Goal: Information Seeking & Learning: Learn about a topic

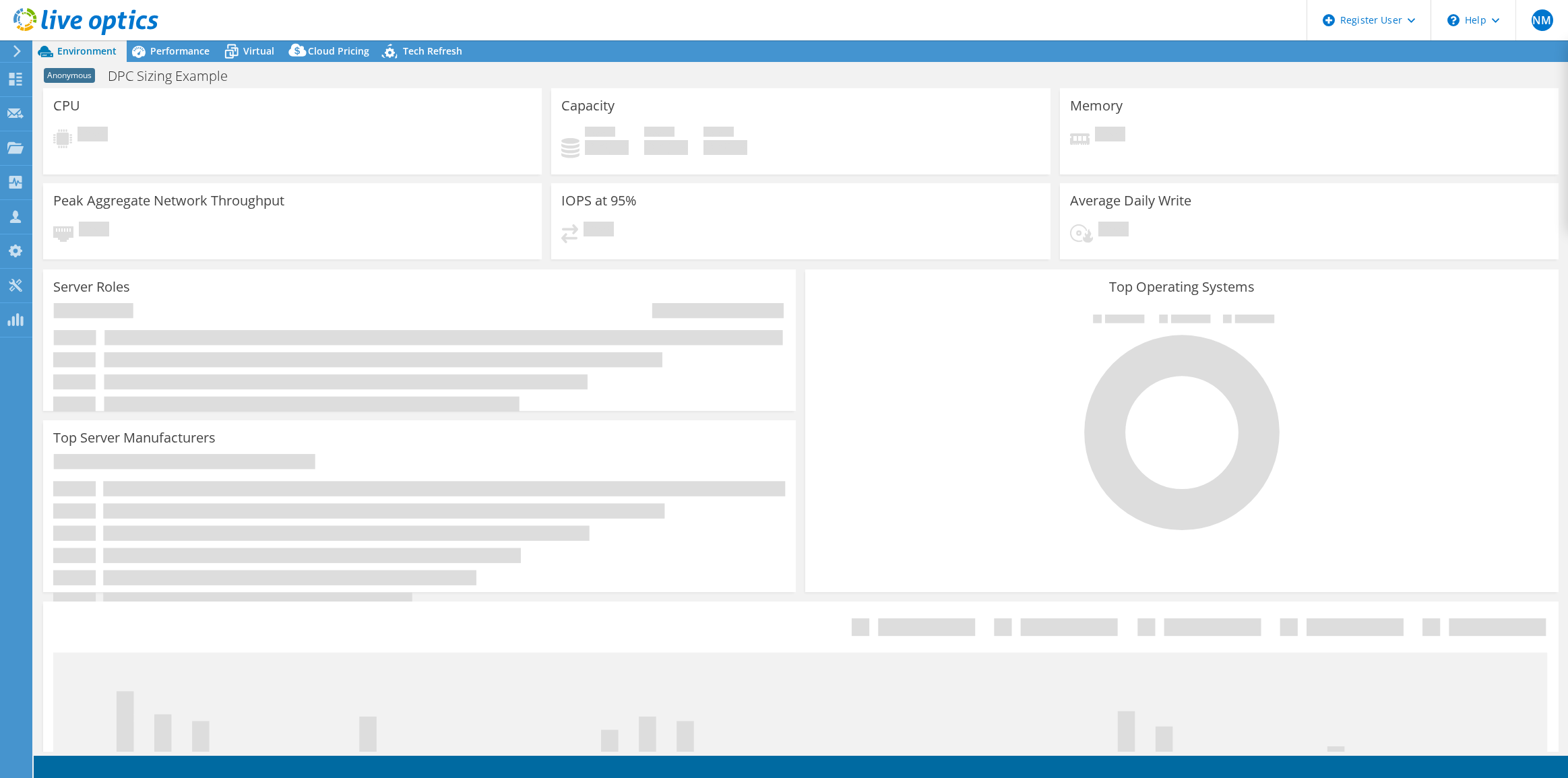
select select "USEast"
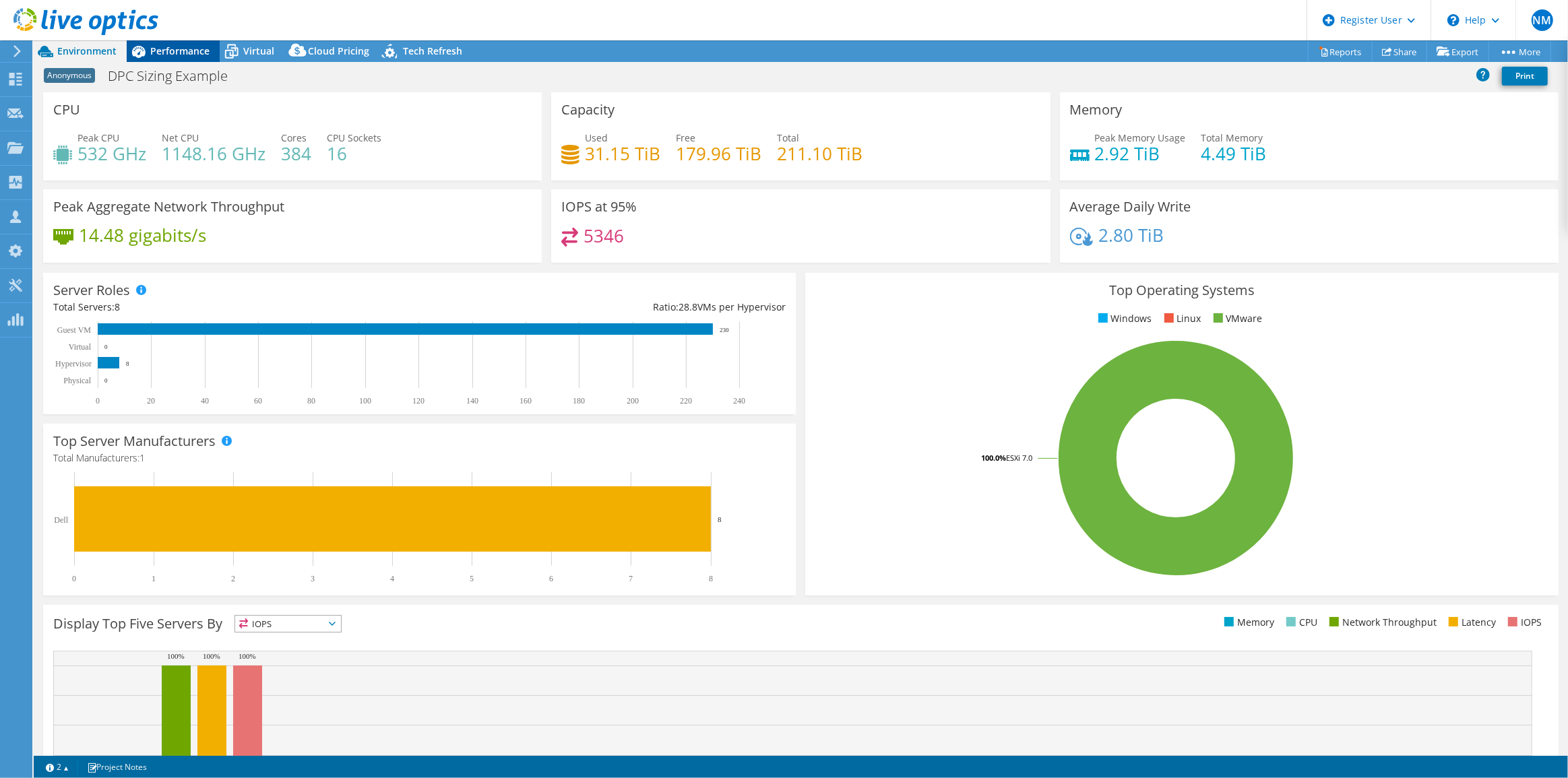
click at [182, 54] on span "Performance" at bounding box center [179, 51] width 59 height 13
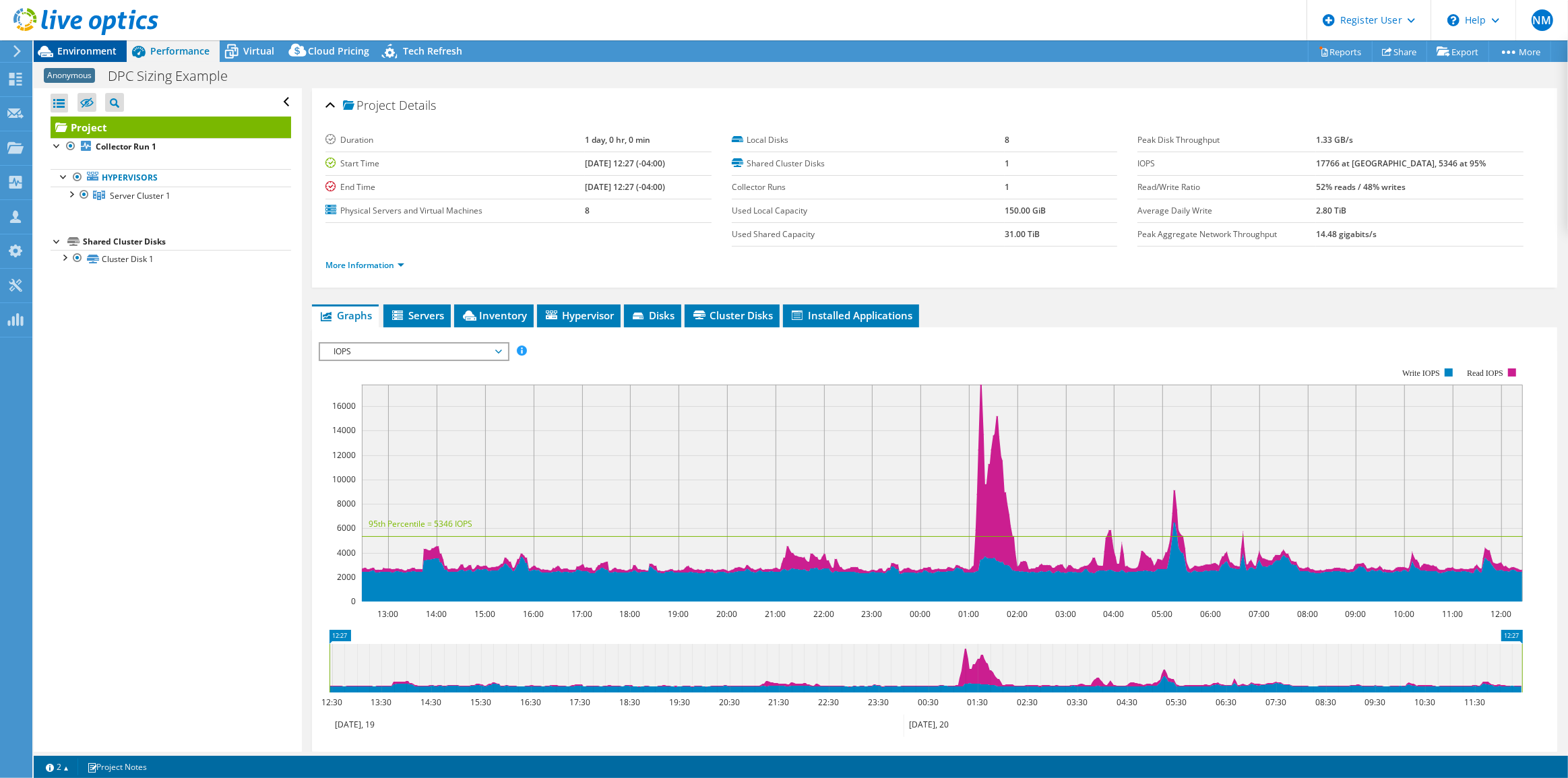
click at [103, 48] on span "Environment" at bounding box center [86, 51] width 59 height 13
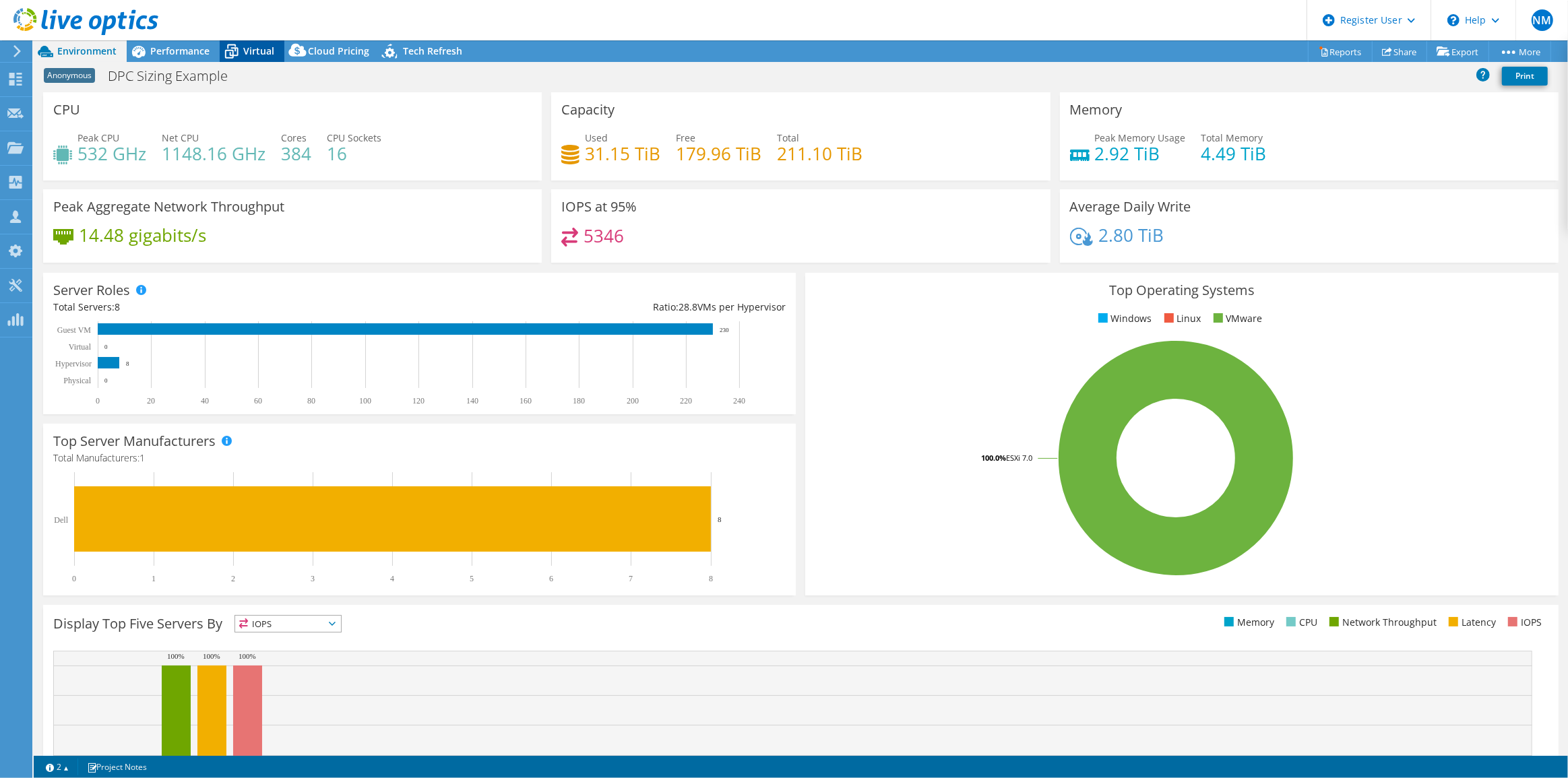
click at [260, 40] on div "Virtual" at bounding box center [251, 50] width 64 height 21
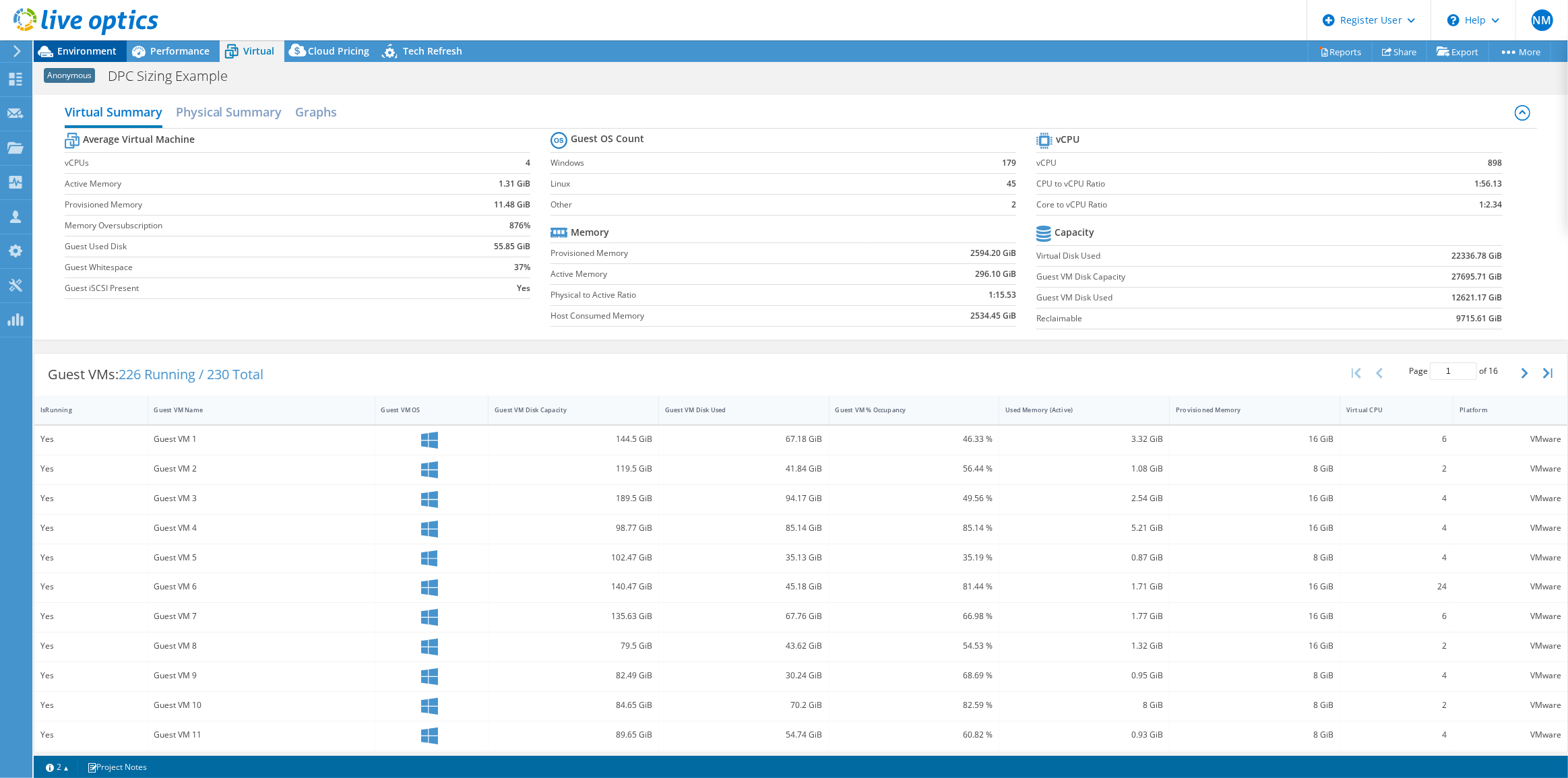
click at [94, 57] on div "Environment" at bounding box center [80, 50] width 93 height 21
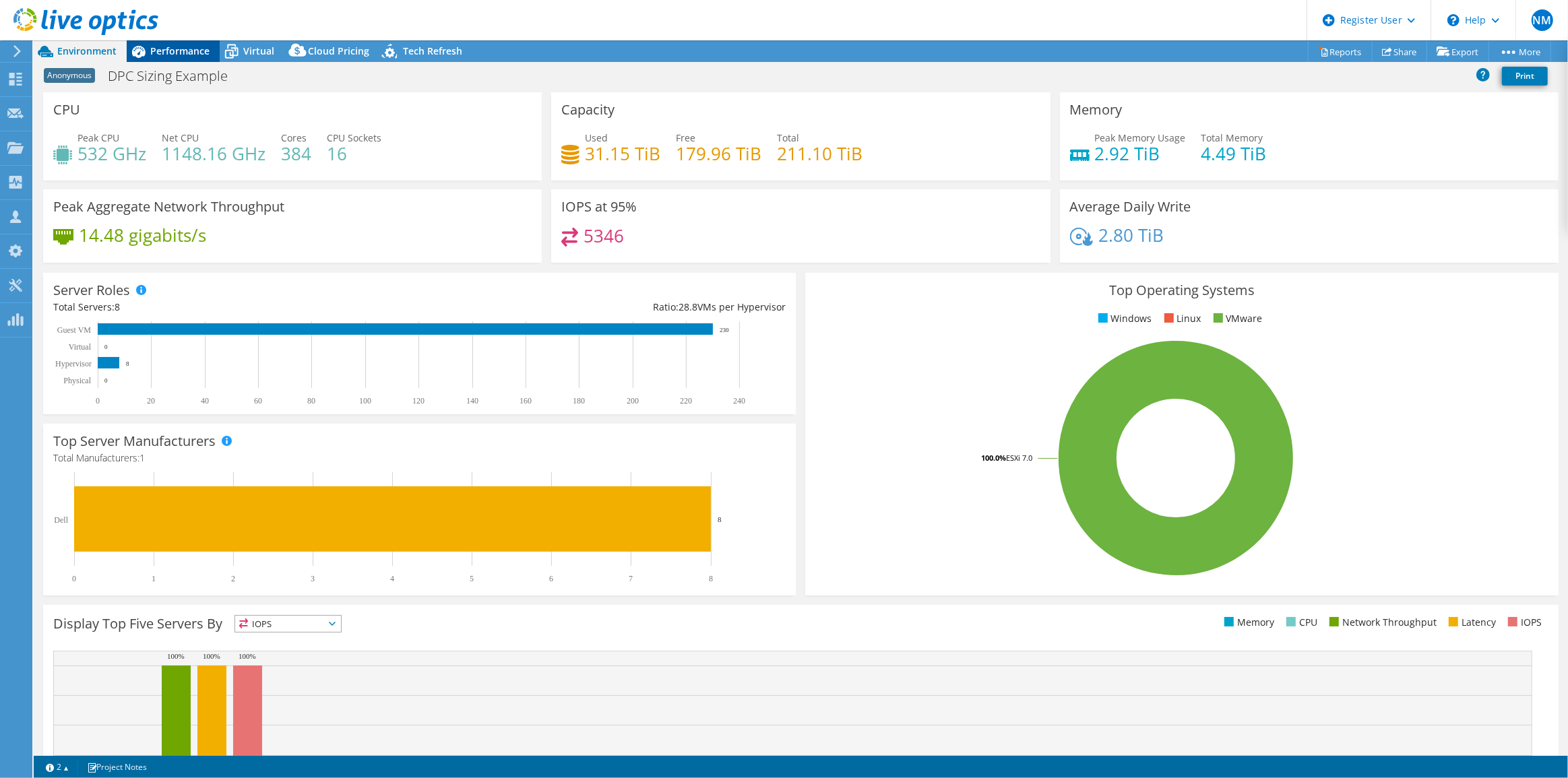
click at [149, 47] on icon at bounding box center [138, 51] width 23 height 23
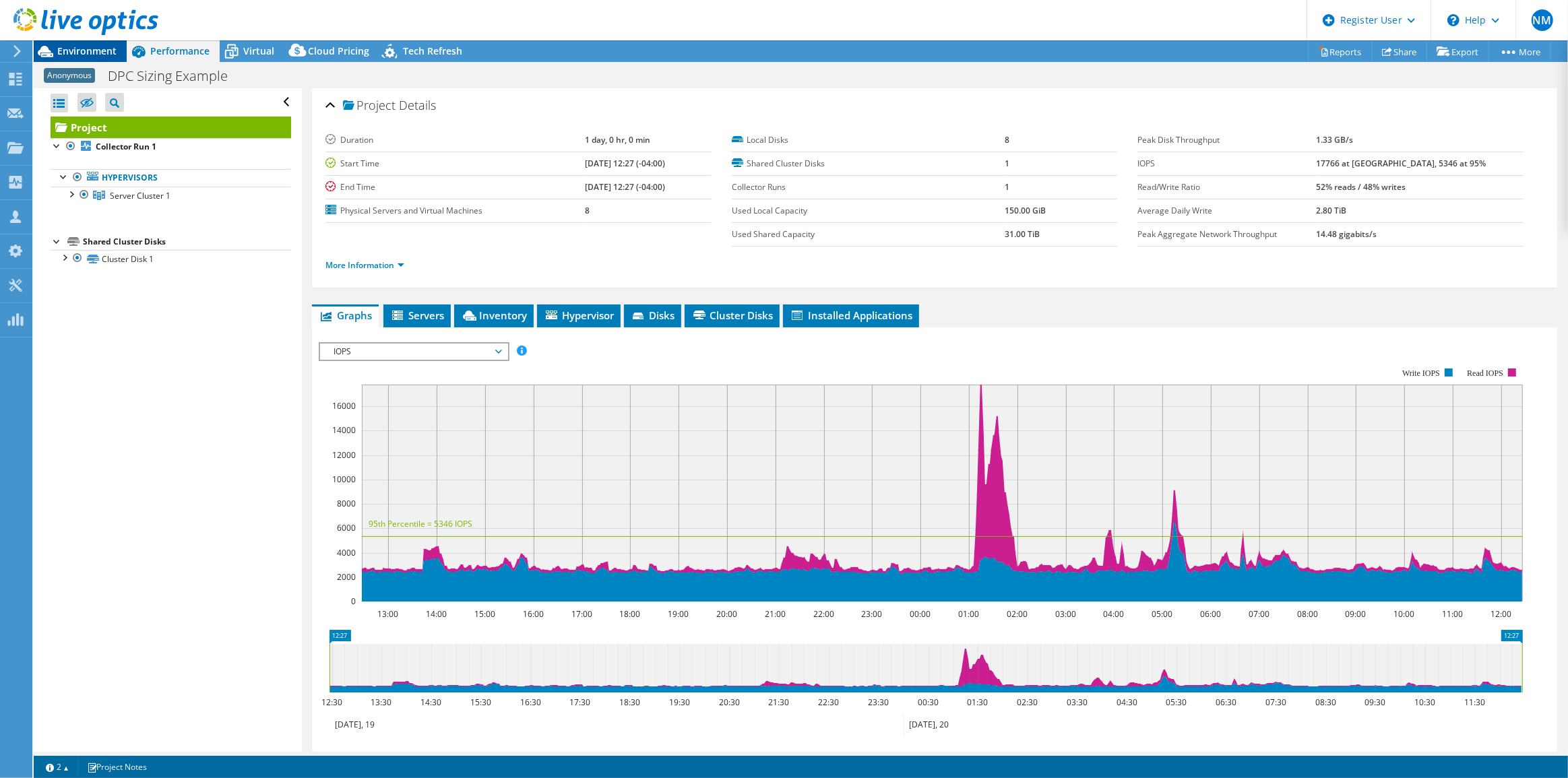
click at [105, 50] on span "Environment" at bounding box center [86, 51] width 59 height 13
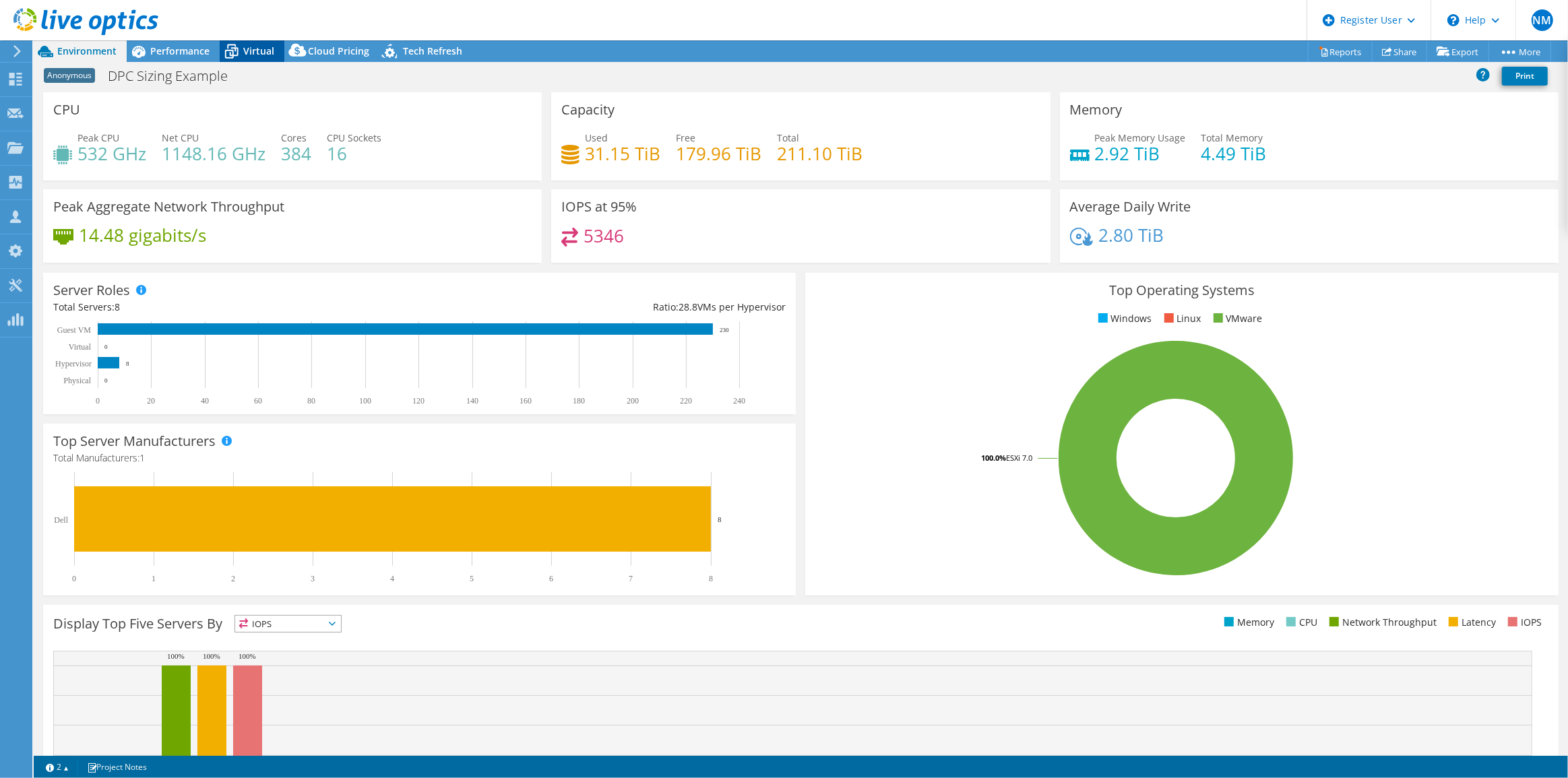
click at [264, 46] on span "Virtual" at bounding box center [258, 51] width 31 height 13
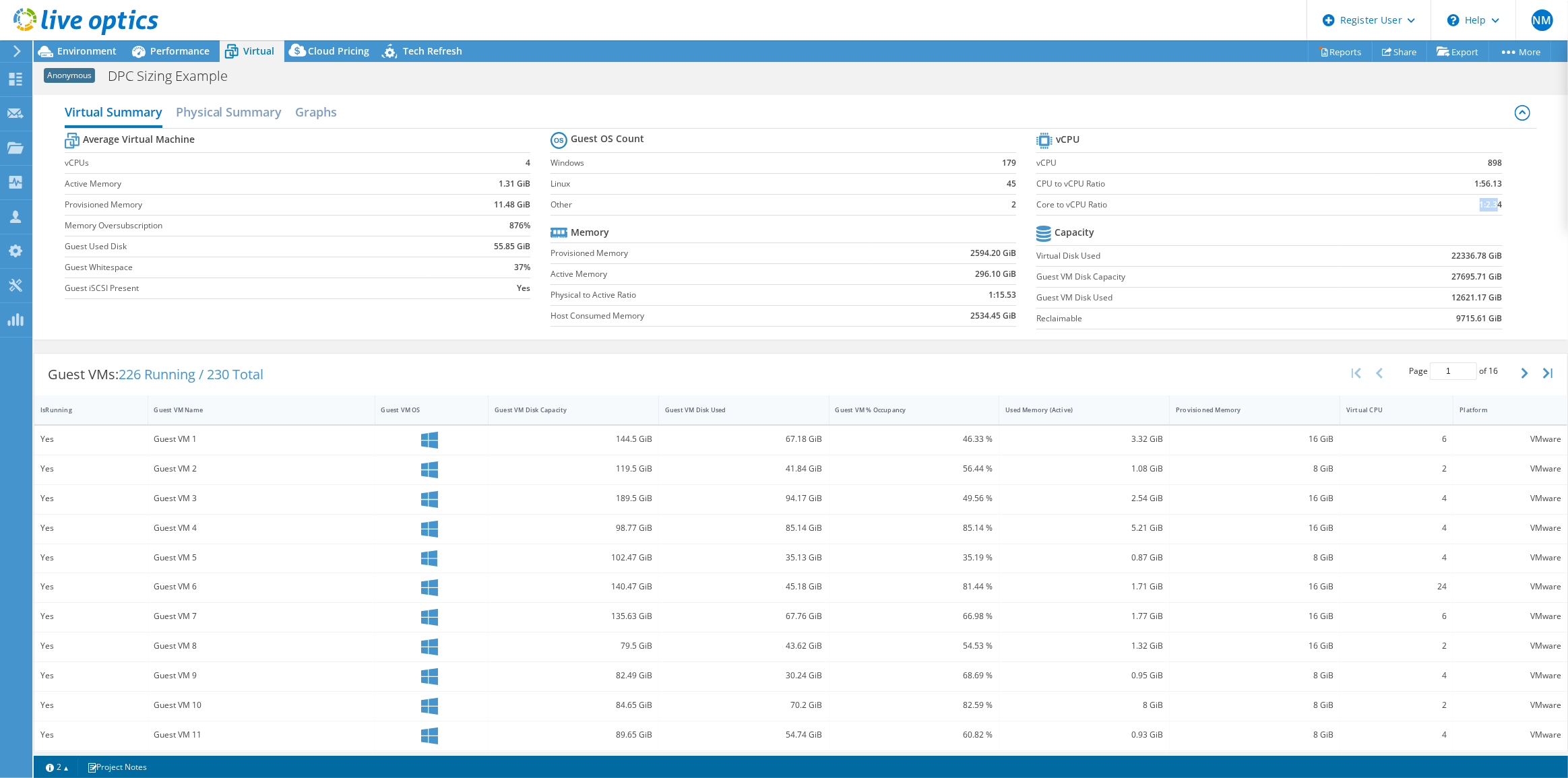
drag, startPoint x: 1477, startPoint y: 207, endPoint x: 1454, endPoint y: 191, distance: 28.0
click at [1488, 208] on b "1:2.34" at bounding box center [1491, 205] width 23 height 13
click at [93, 52] on span "Environment" at bounding box center [86, 51] width 59 height 13
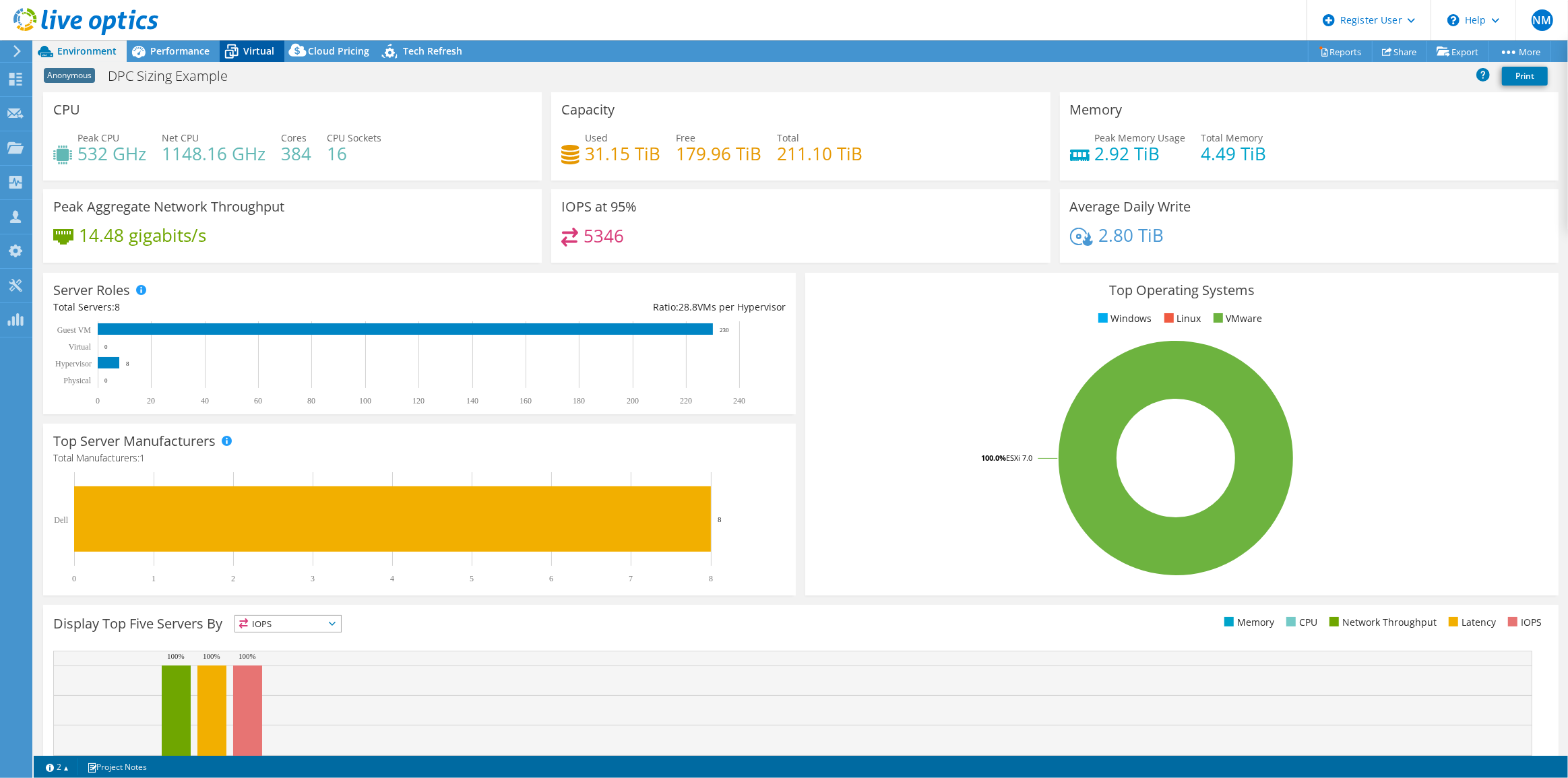
click at [262, 50] on span "Virtual" at bounding box center [258, 51] width 31 height 13
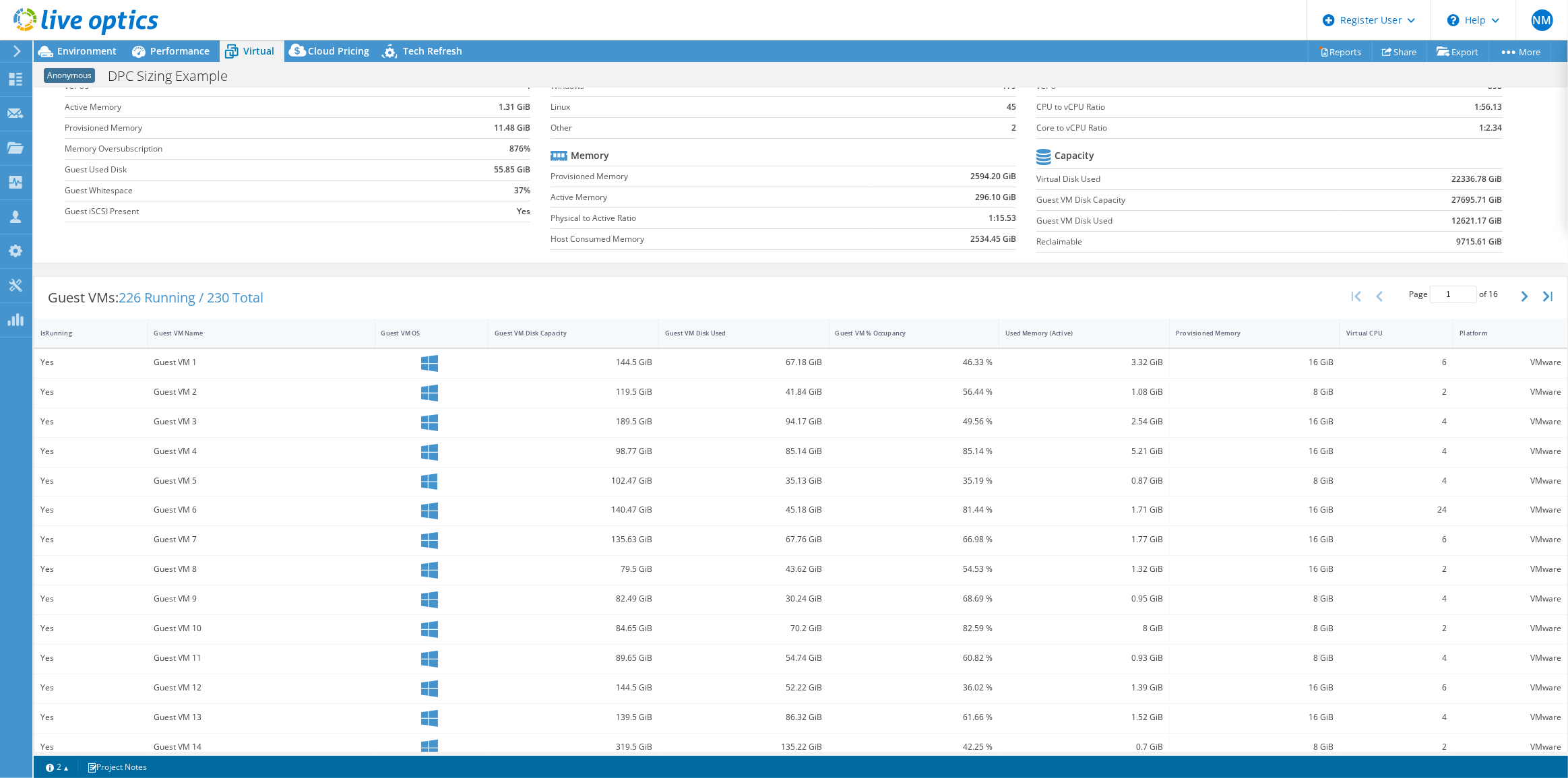
scroll to position [121, 0]
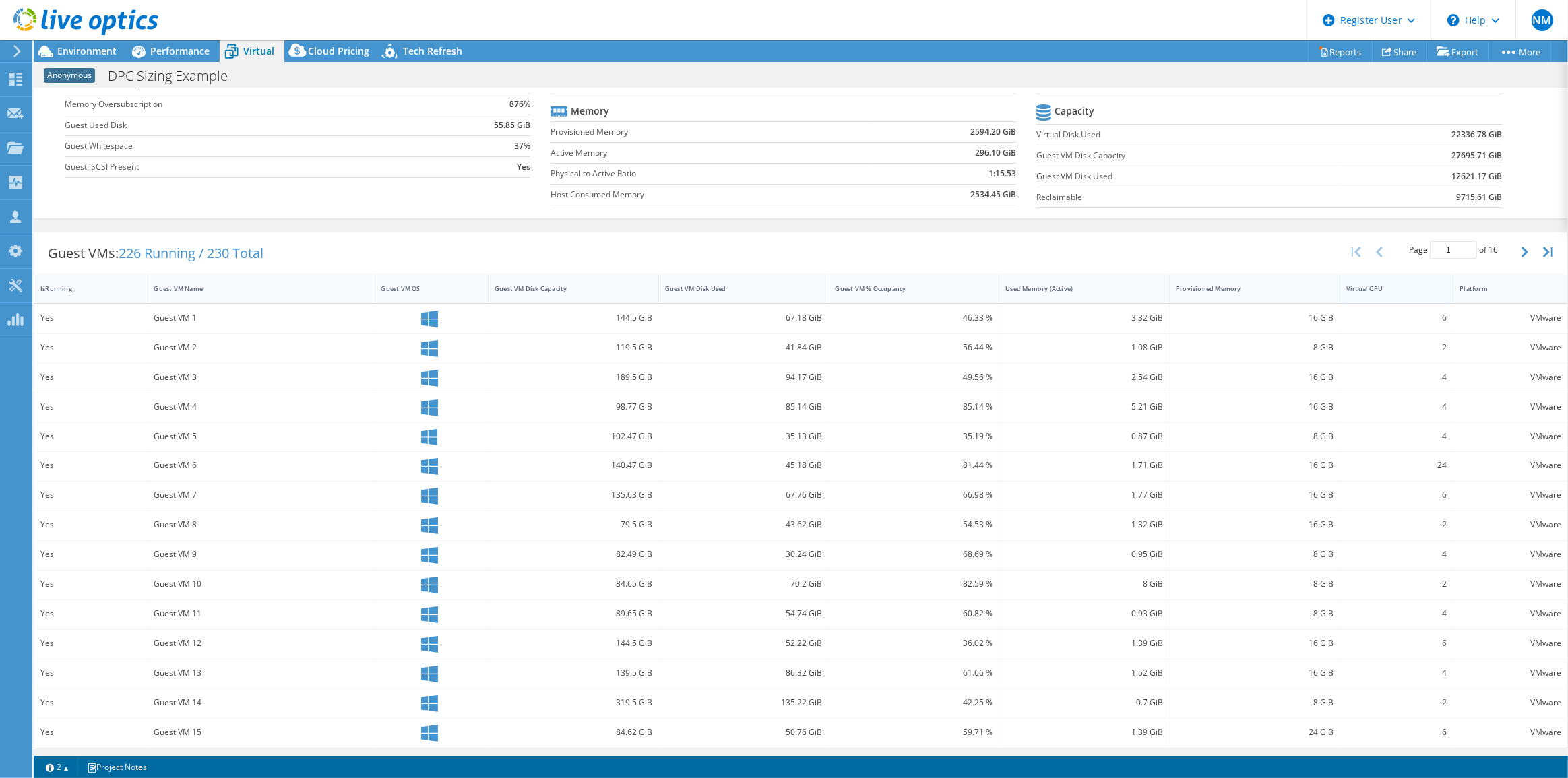
click at [1389, 281] on div "Virtual CPU" at bounding box center [1389, 289] width 97 height 21
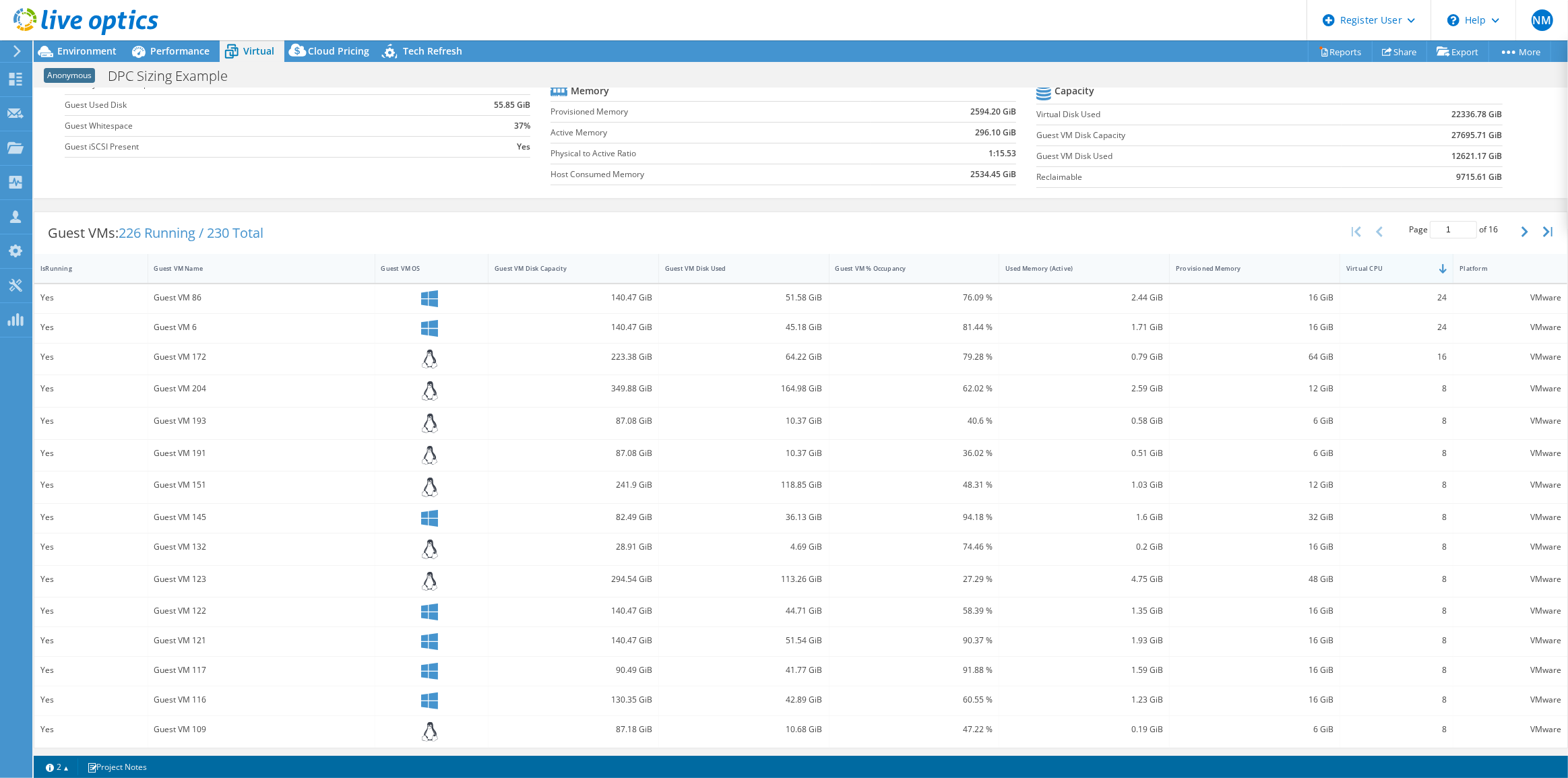
scroll to position [0, 0]
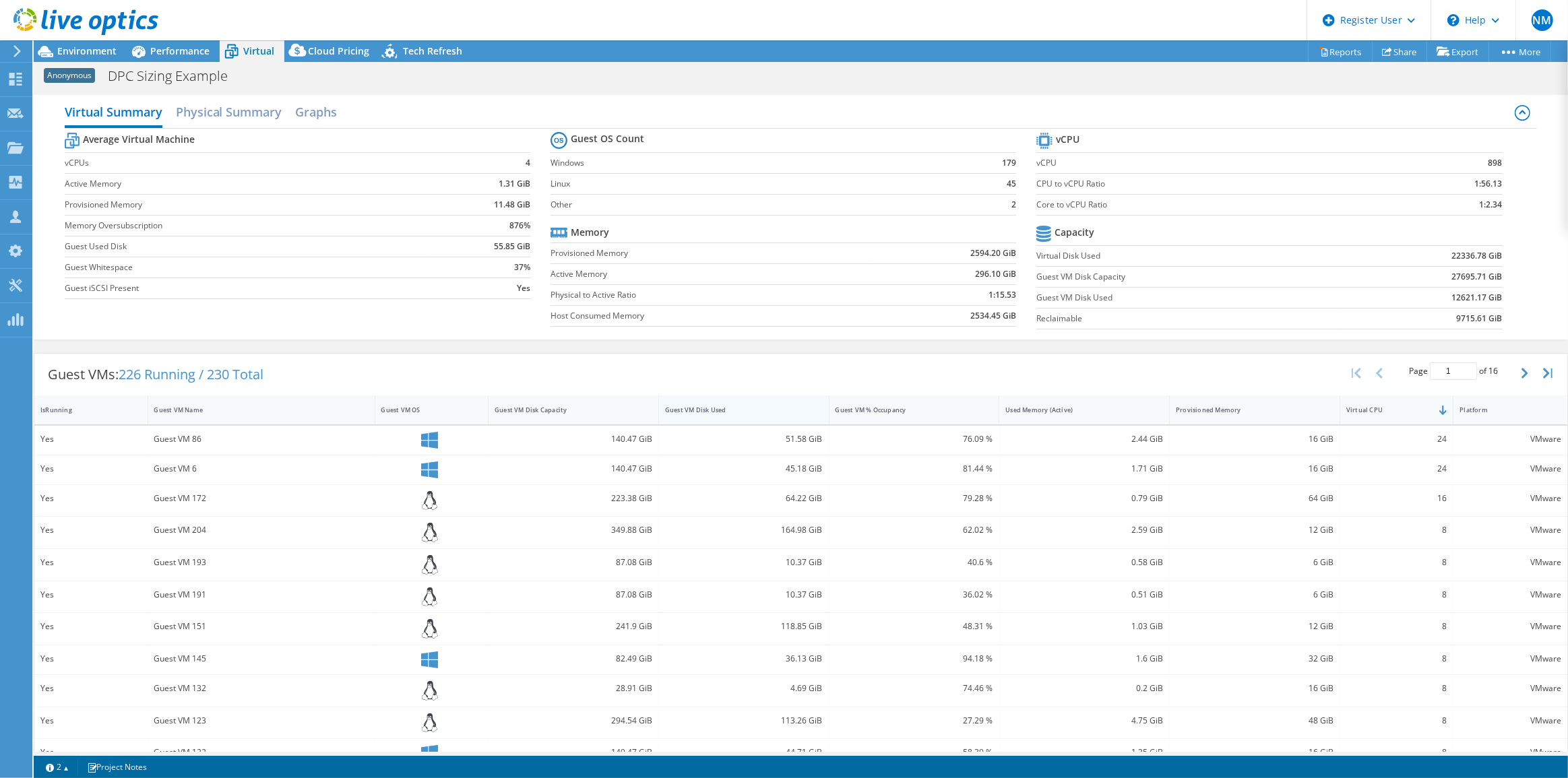
click at [750, 411] on div "Guest VM Disk Used" at bounding box center [735, 409] width 141 height 8
click at [94, 47] on span "Environment" at bounding box center [86, 51] width 59 height 13
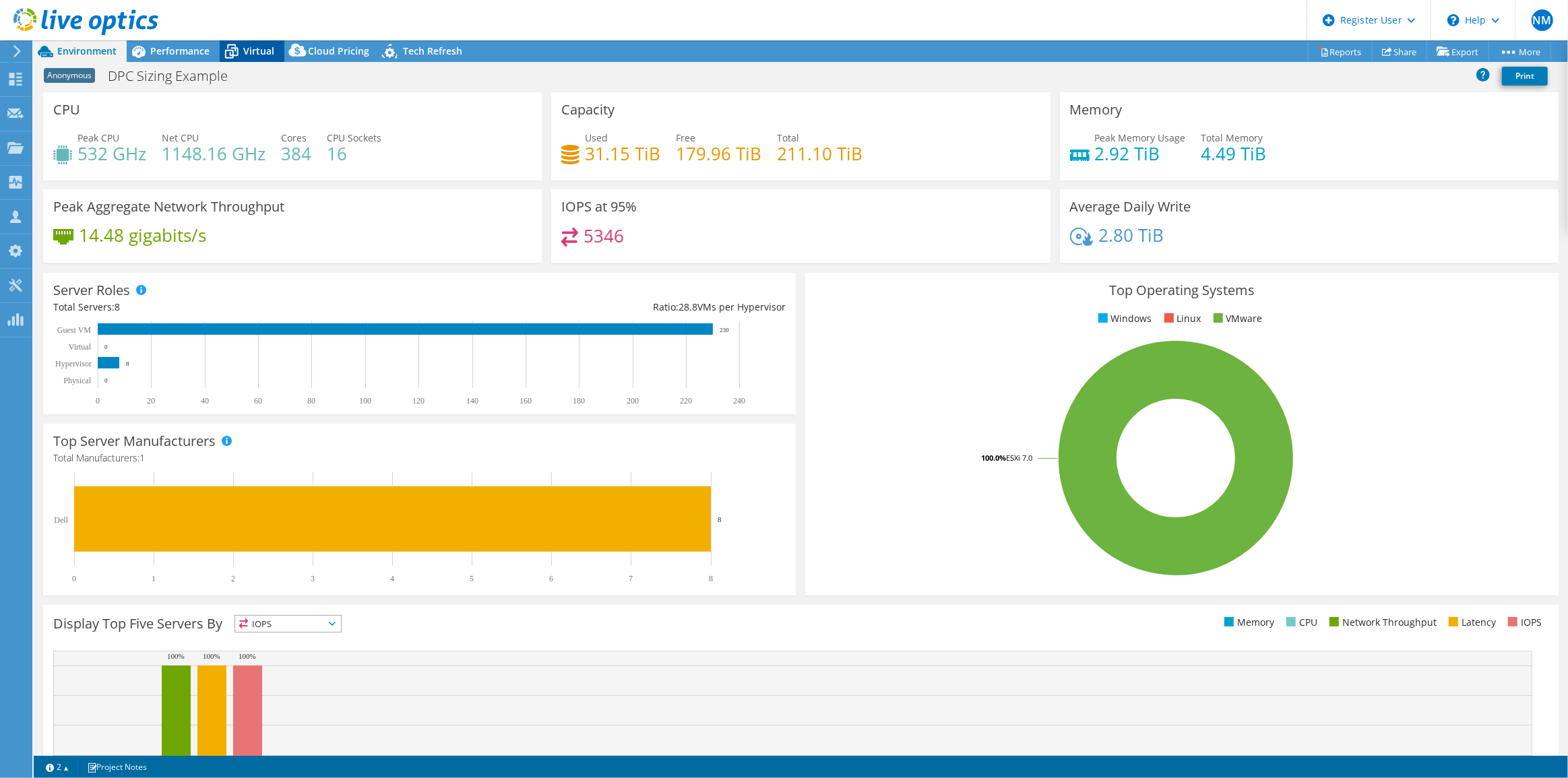
click at [255, 51] on span "Virtual" at bounding box center [258, 51] width 31 height 13
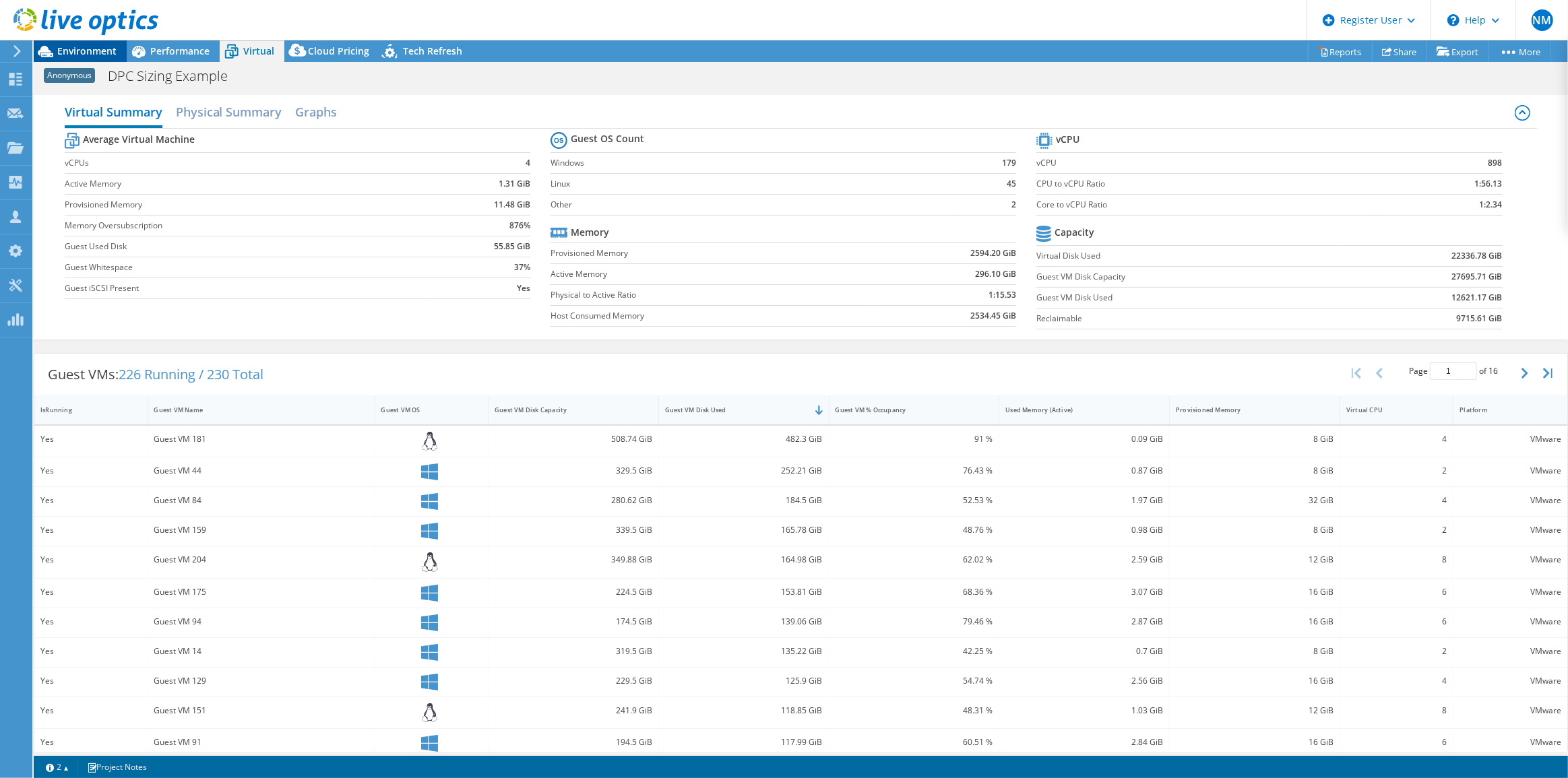
click at [92, 57] on div "Environment" at bounding box center [80, 50] width 93 height 21
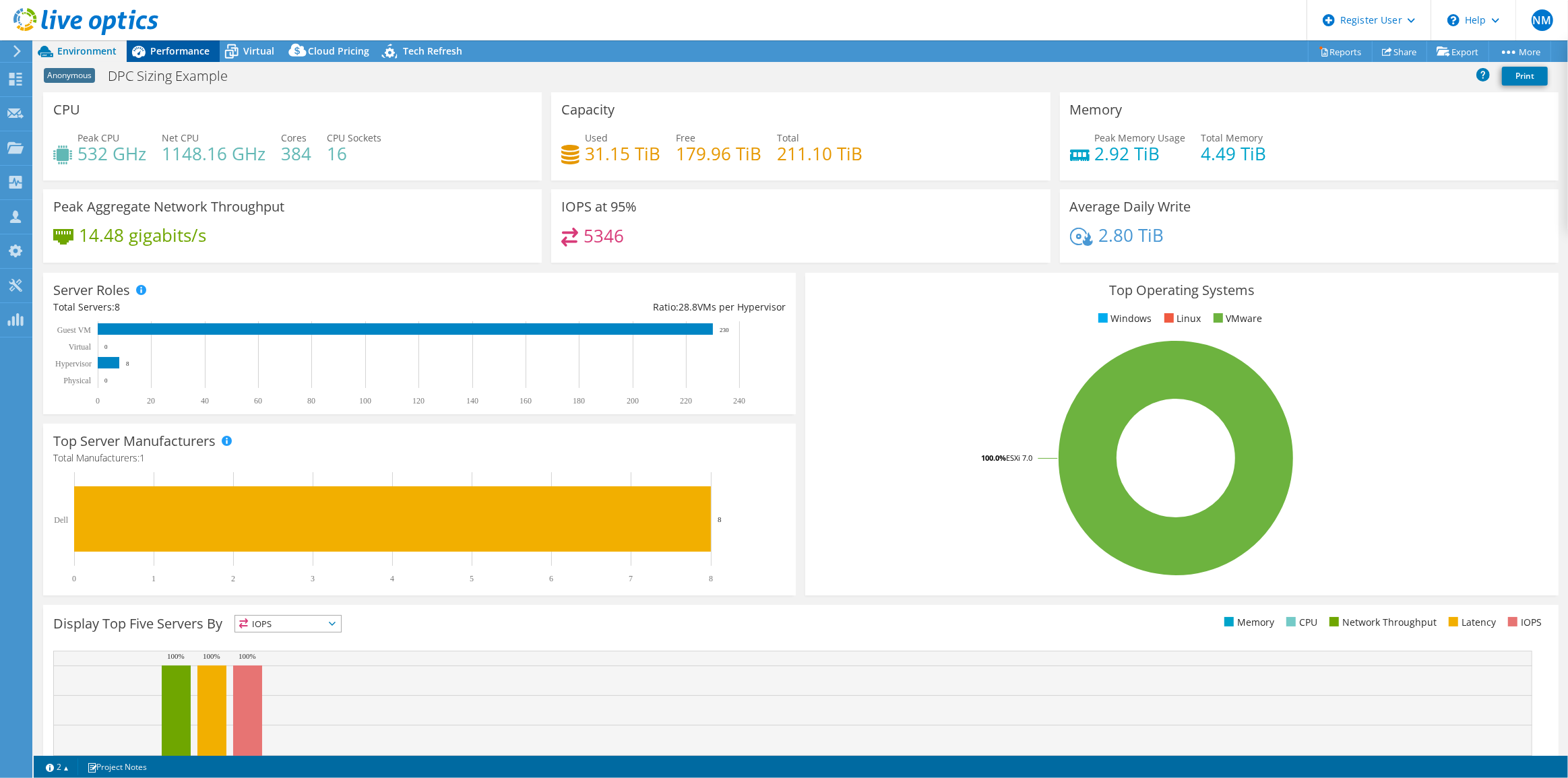
click at [190, 54] on span "Performance" at bounding box center [179, 51] width 59 height 13
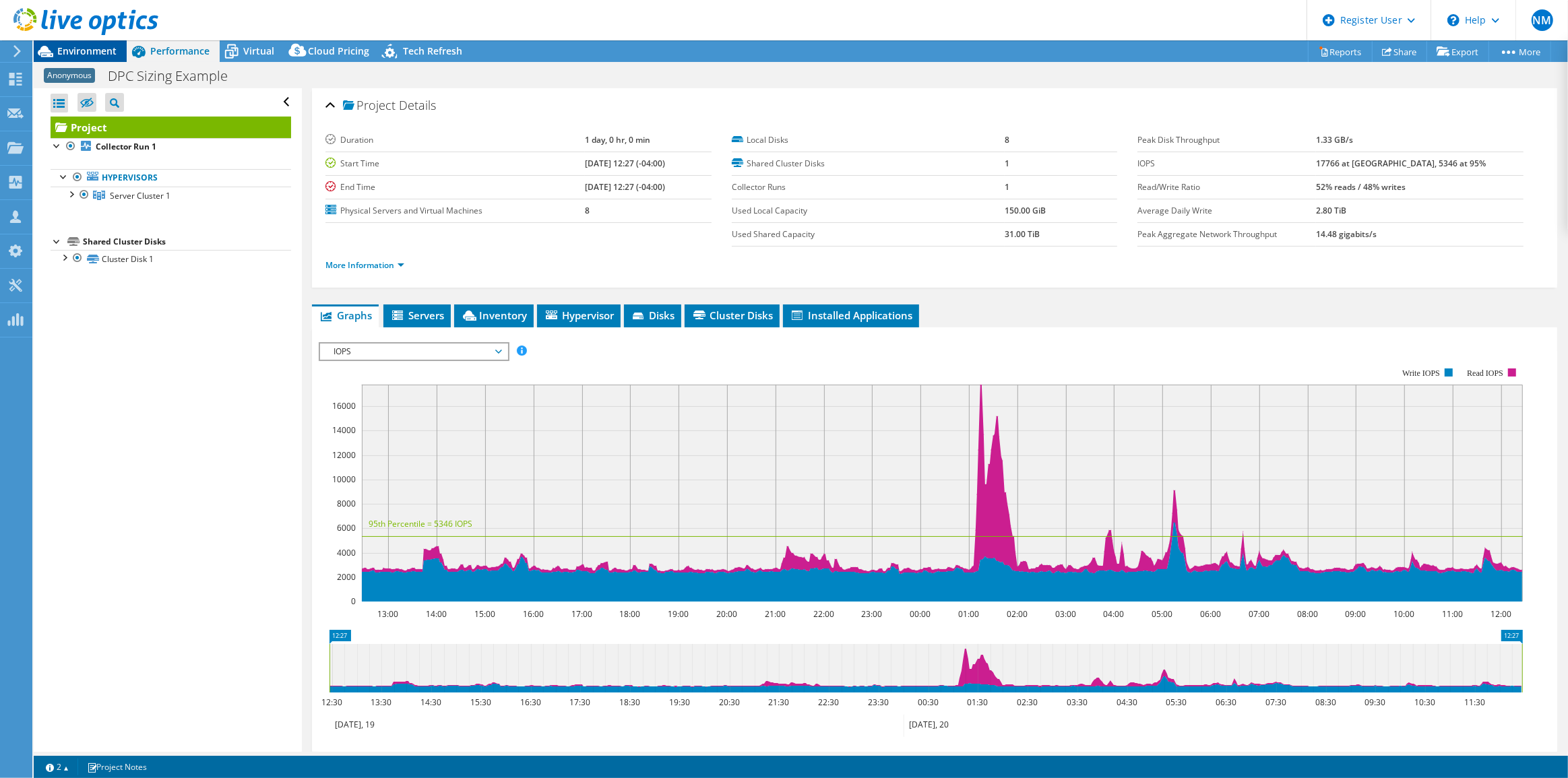
click at [103, 59] on div "Environment" at bounding box center [80, 50] width 93 height 21
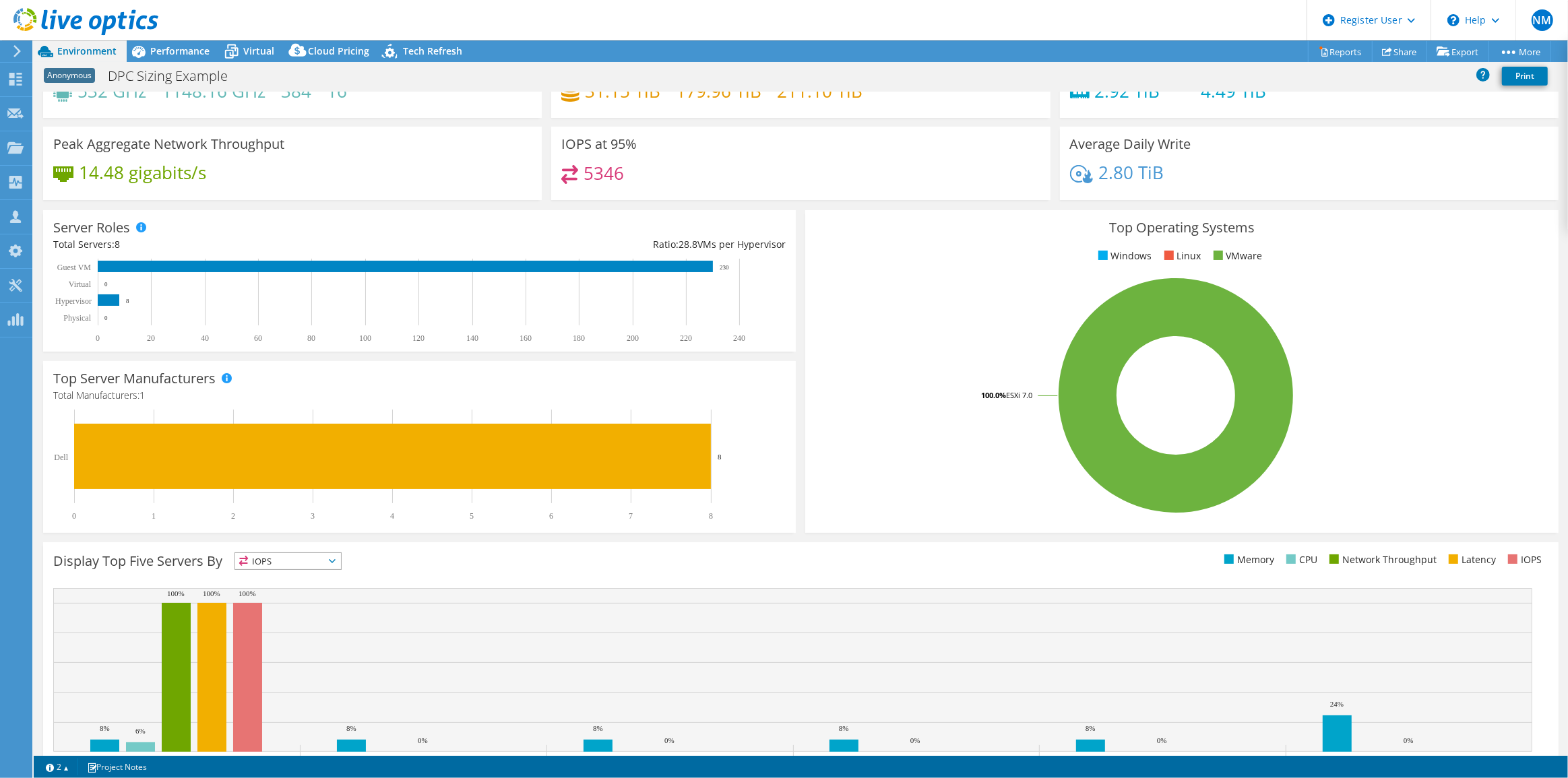
scroll to position [120, 0]
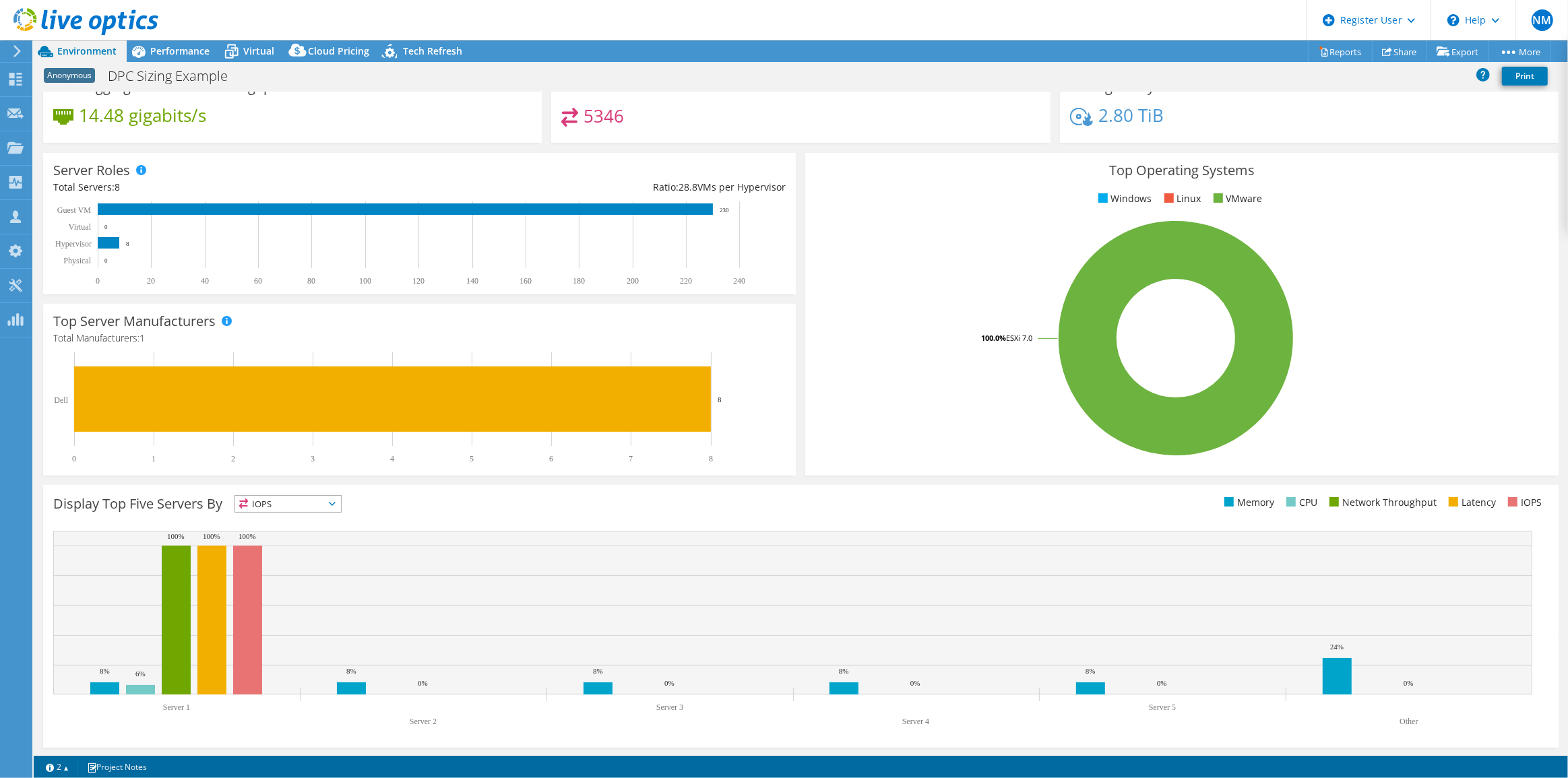
click at [316, 502] on span "IOPS" at bounding box center [288, 503] width 106 height 16
click at [322, 535] on li "Memory" at bounding box center [288, 540] width 106 height 19
click at [324, 502] on span "Memory" at bounding box center [279, 503] width 89 height 16
click at [339, 581] on li "Network Throughput" at bounding box center [288, 578] width 106 height 19
click at [330, 500] on span "Network Throughput" at bounding box center [295, 503] width 120 height 16
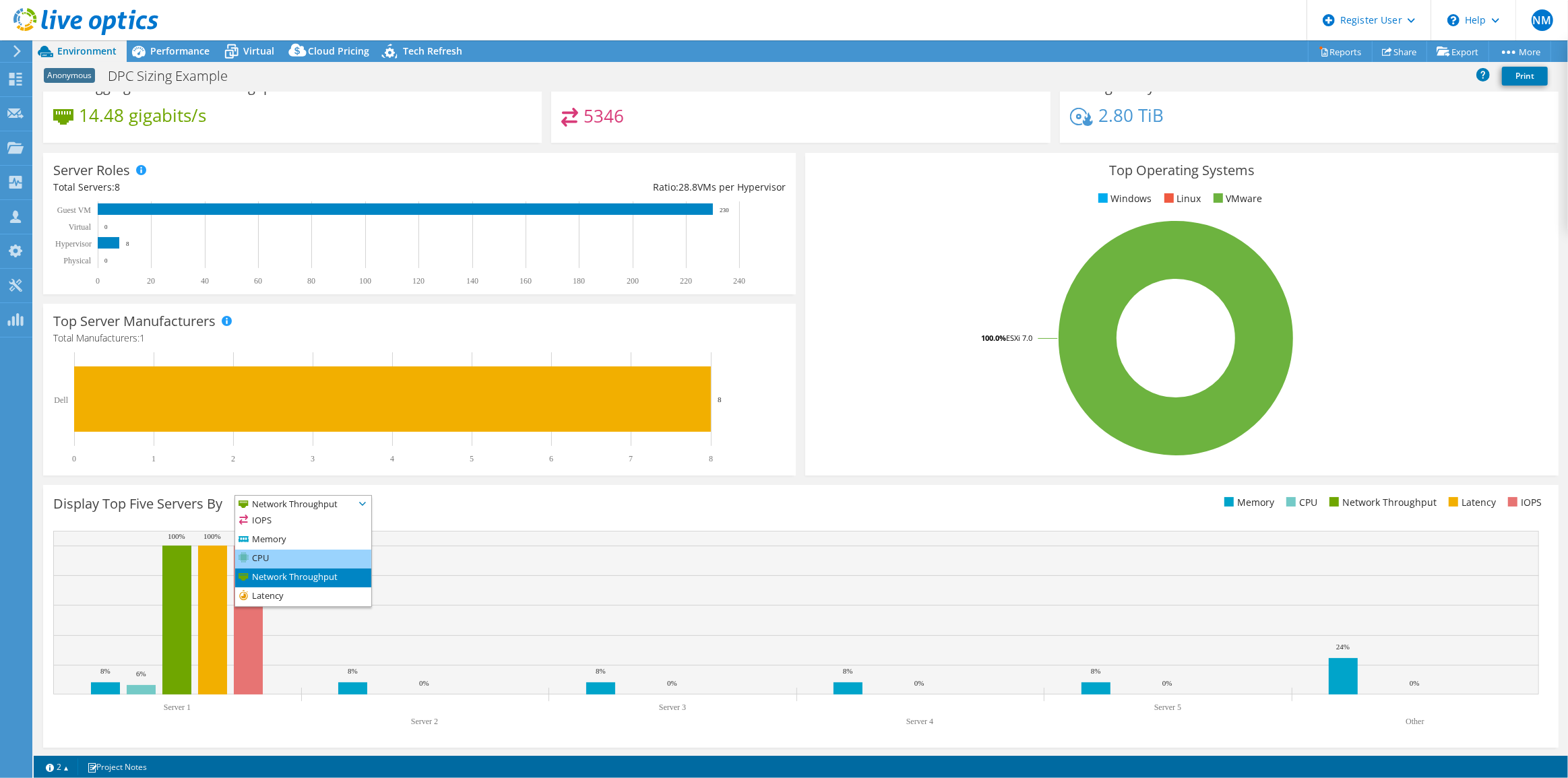
click at [330, 550] on li "CPU" at bounding box center [304, 559] width 136 height 19
click at [324, 509] on span "CPU" at bounding box center [279, 503] width 89 height 16
click at [333, 520] on li "IOPS" at bounding box center [288, 521] width 106 height 19
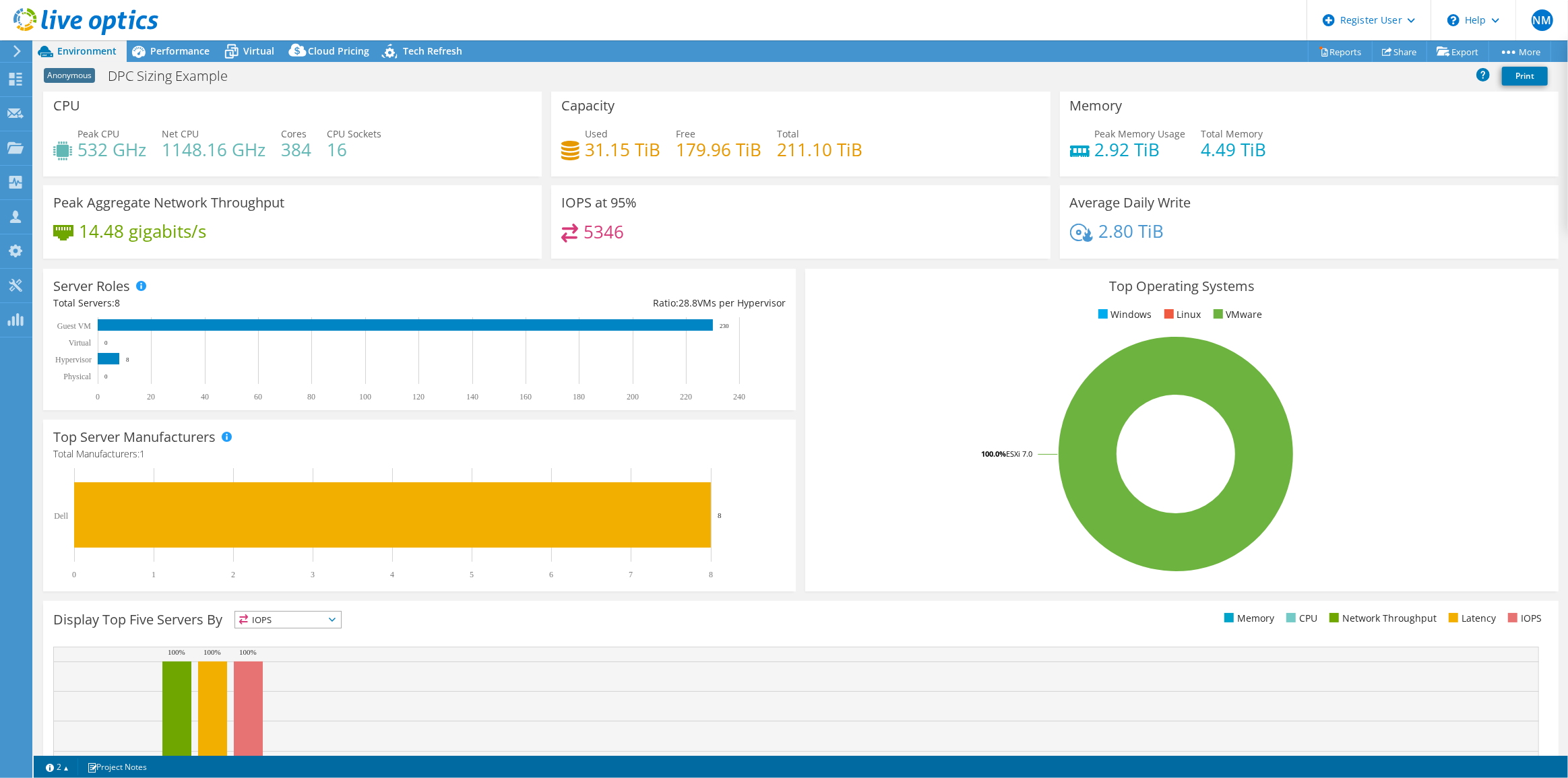
scroll to position [0, 0]
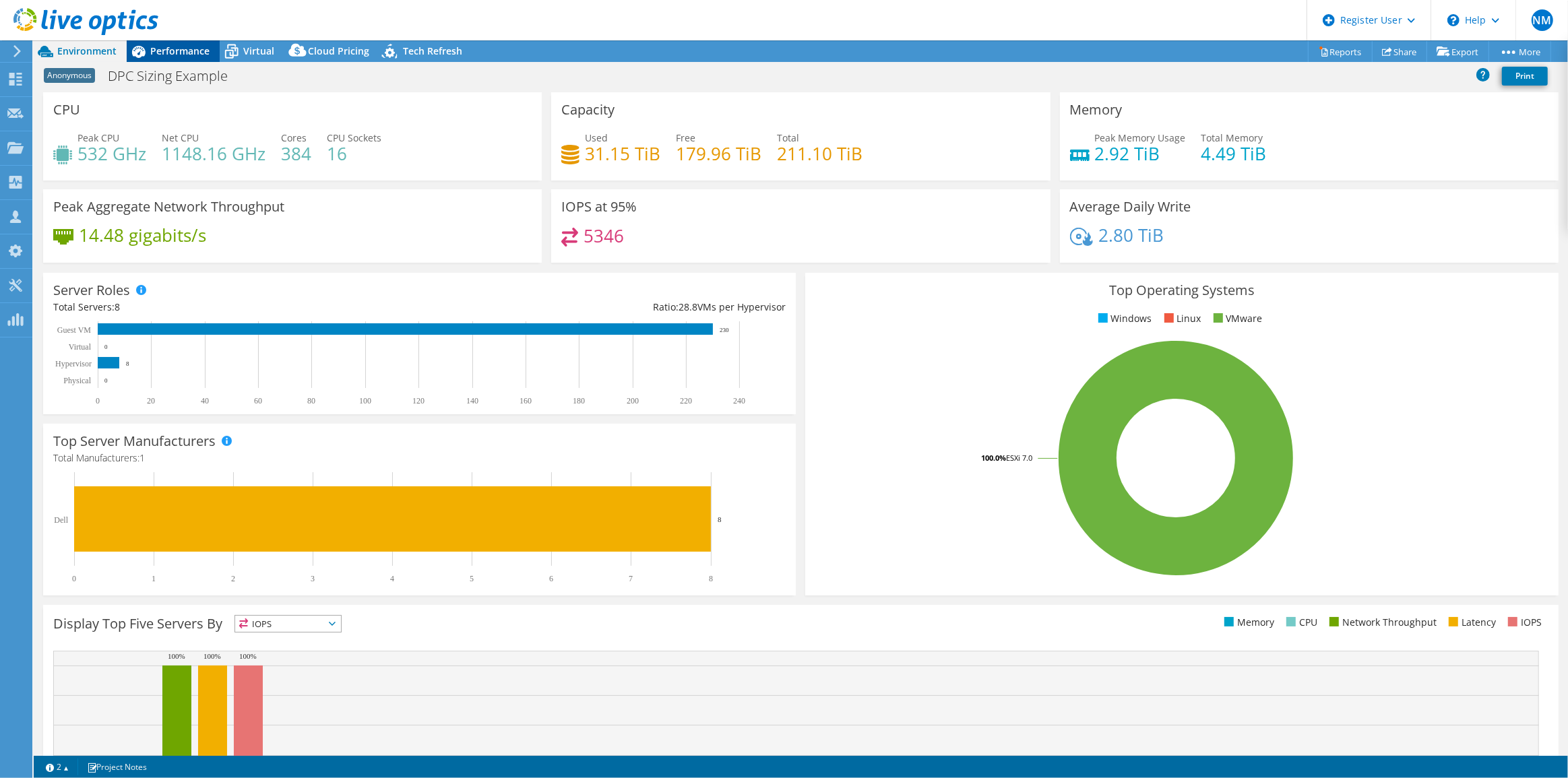
click at [167, 51] on span "Performance" at bounding box center [179, 51] width 59 height 13
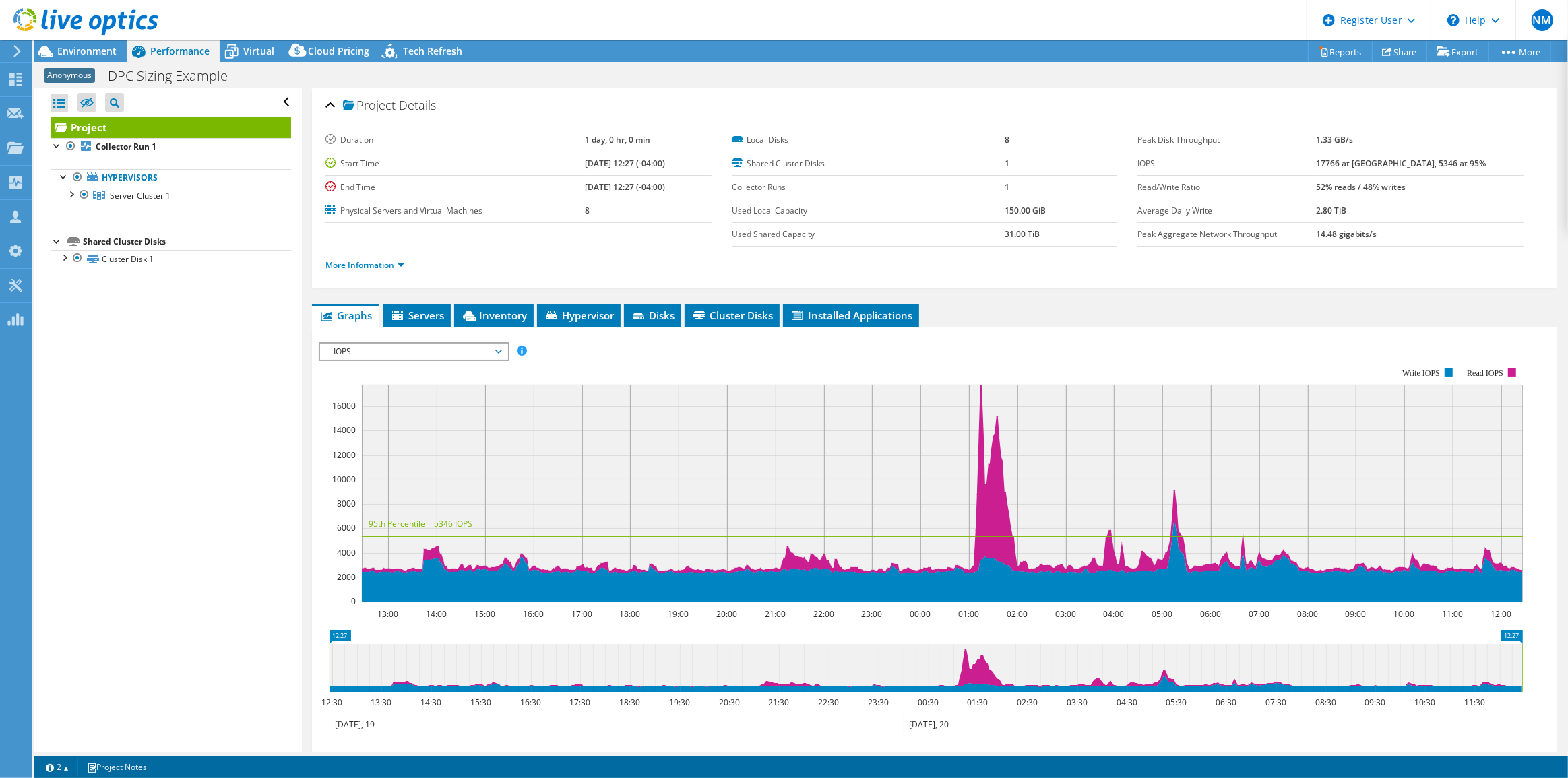
click at [69, 45] on div at bounding box center [78, 22] width 158 height 45
click at [70, 50] on span "Environment" at bounding box center [86, 51] width 59 height 13
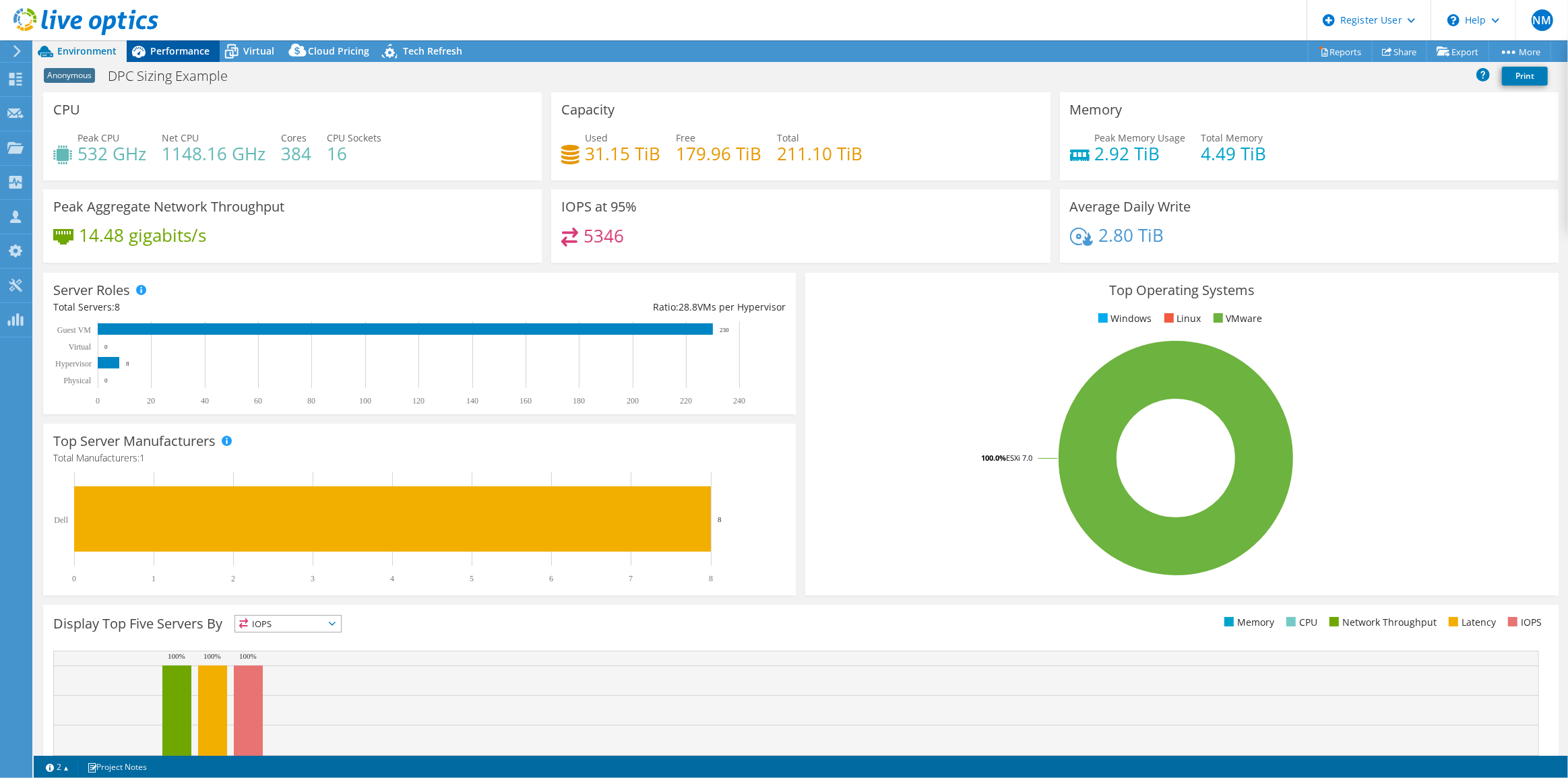
click at [168, 58] on div "Performance" at bounding box center [174, 50] width 93 height 21
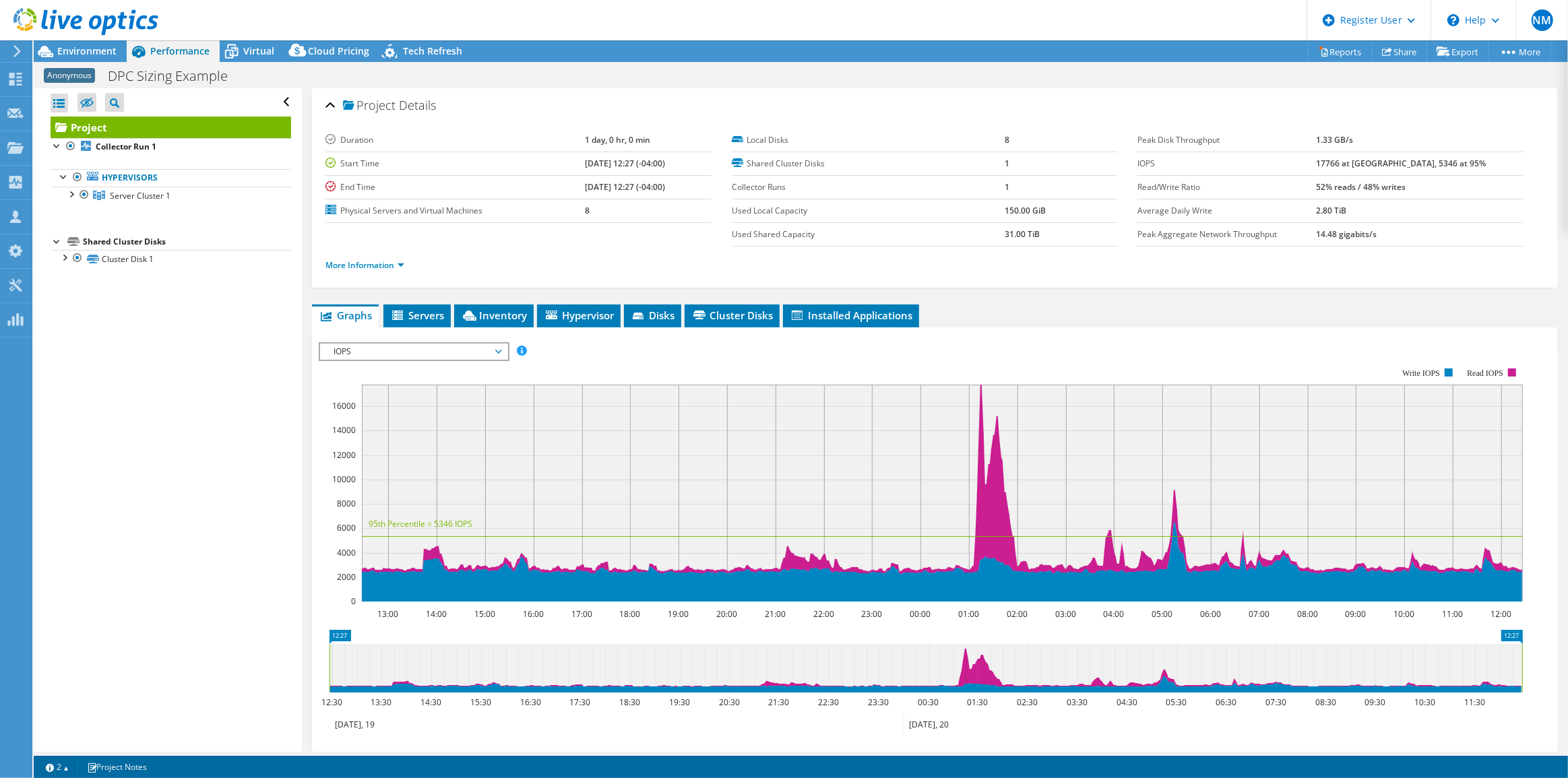
click at [456, 354] on span "IOPS" at bounding box center [413, 351] width 173 height 16
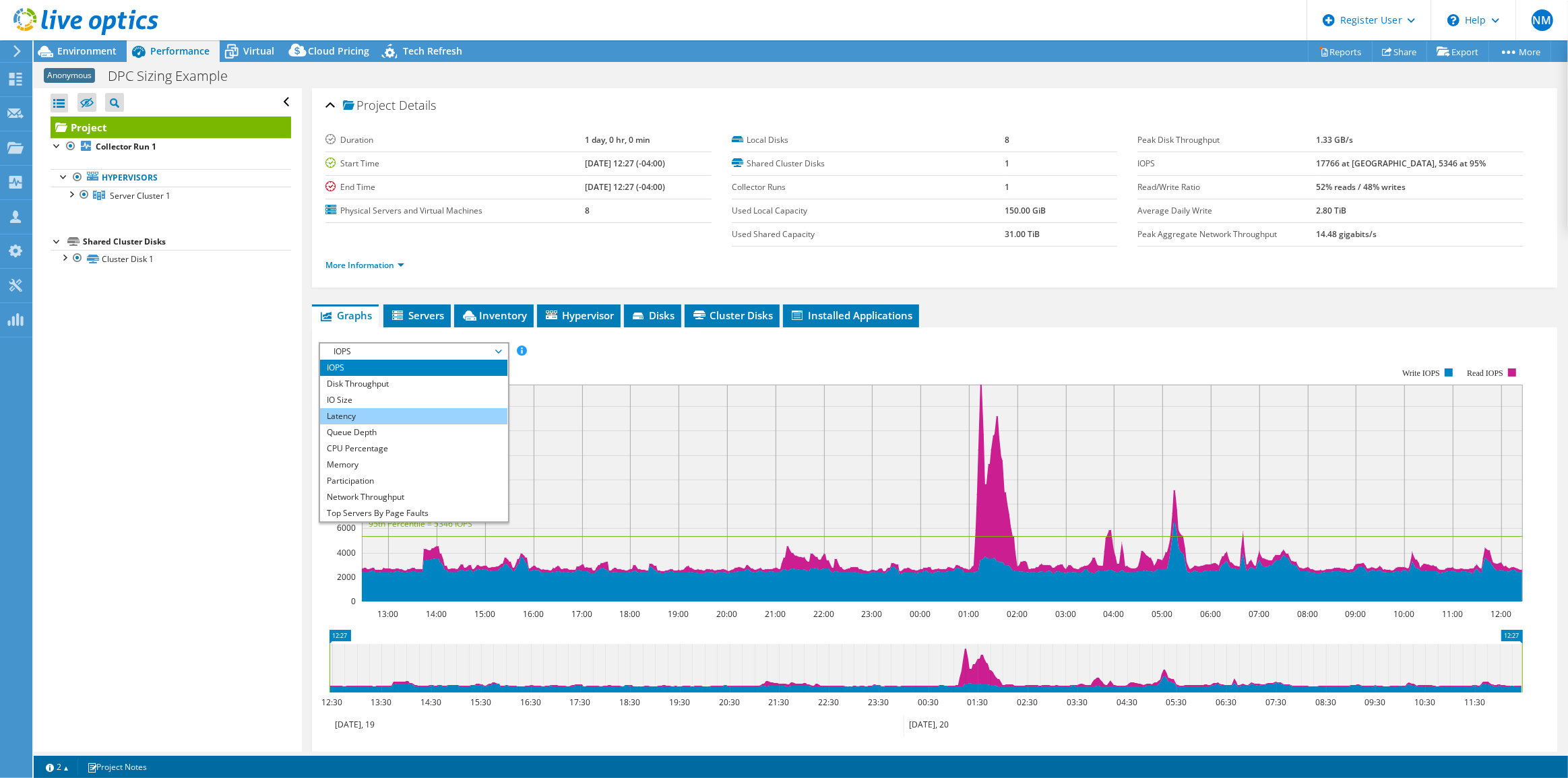
click at [456, 411] on li "Latency" at bounding box center [414, 416] width 187 height 16
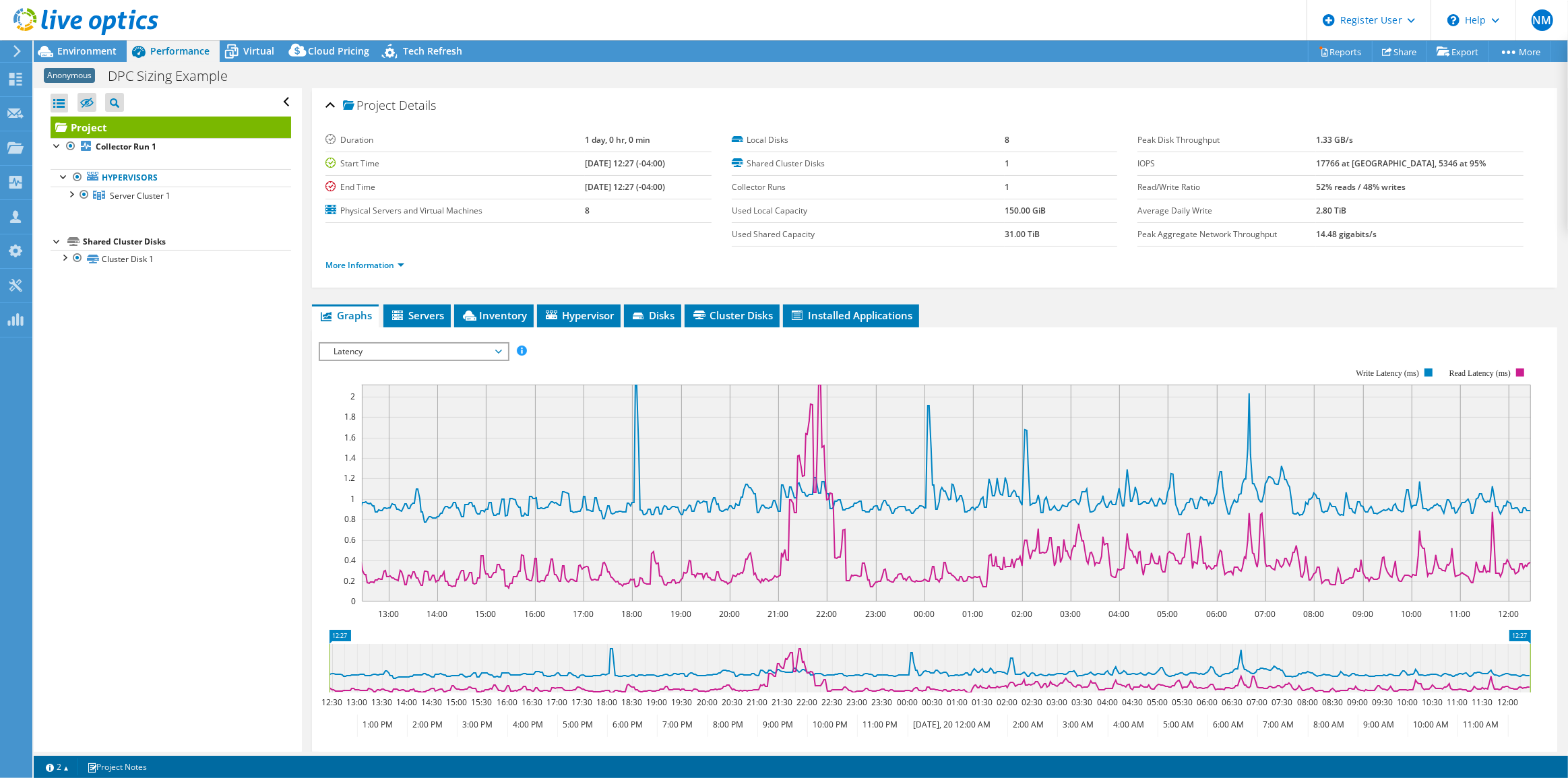
click at [474, 348] on span "Latency" at bounding box center [413, 351] width 173 height 16
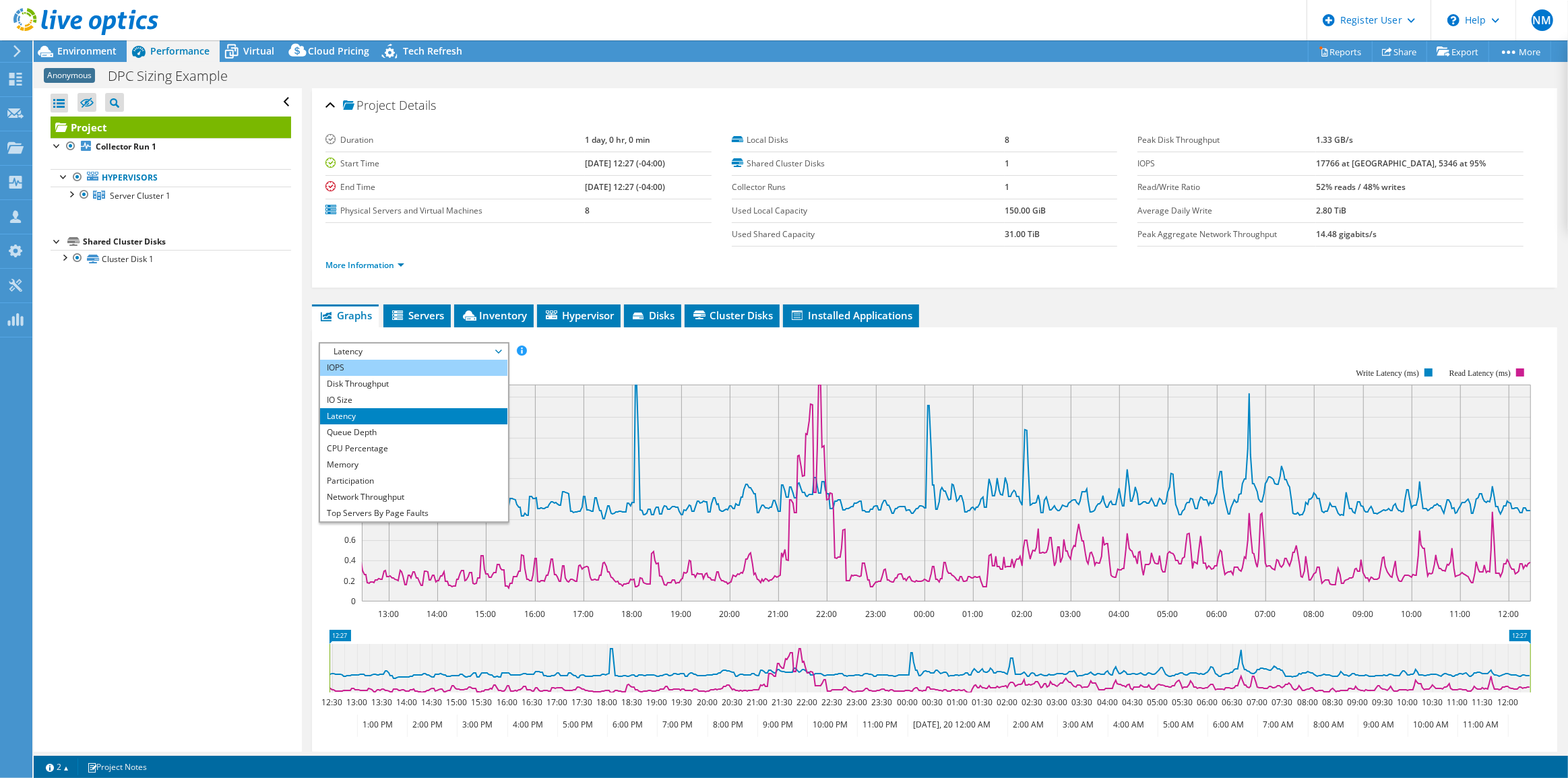
click at [475, 368] on li "IOPS" at bounding box center [414, 367] width 187 height 16
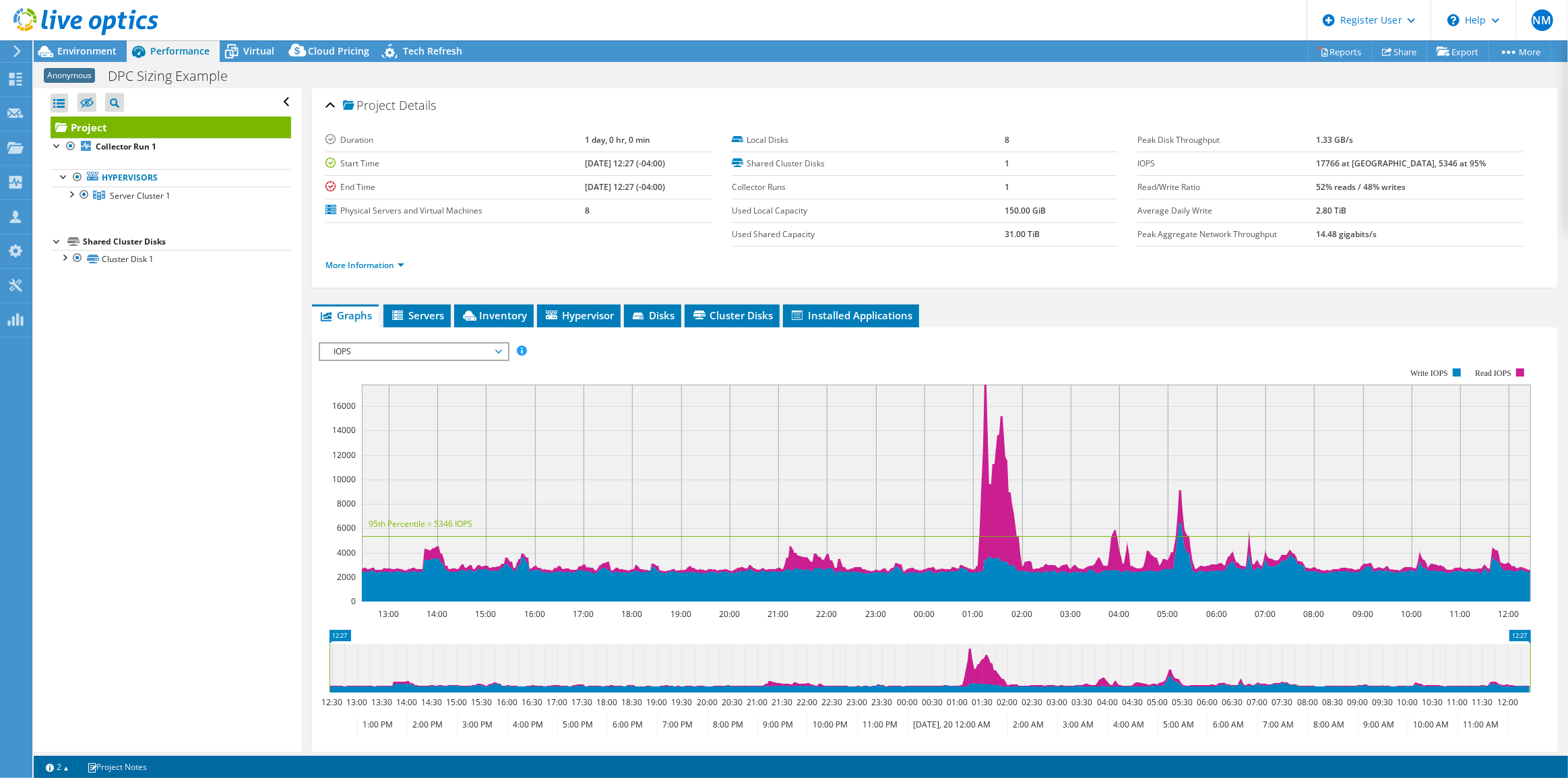
drag, startPoint x: 1379, startPoint y: 164, endPoint x: 1331, endPoint y: 159, distance: 48.3
click at [1331, 159] on tr "IOPS 17766 at [GEOGRAPHIC_DATA], 5346 at 95%" at bounding box center [1330, 163] width 386 height 23
click at [102, 47] on span "Environment" at bounding box center [86, 51] width 59 height 13
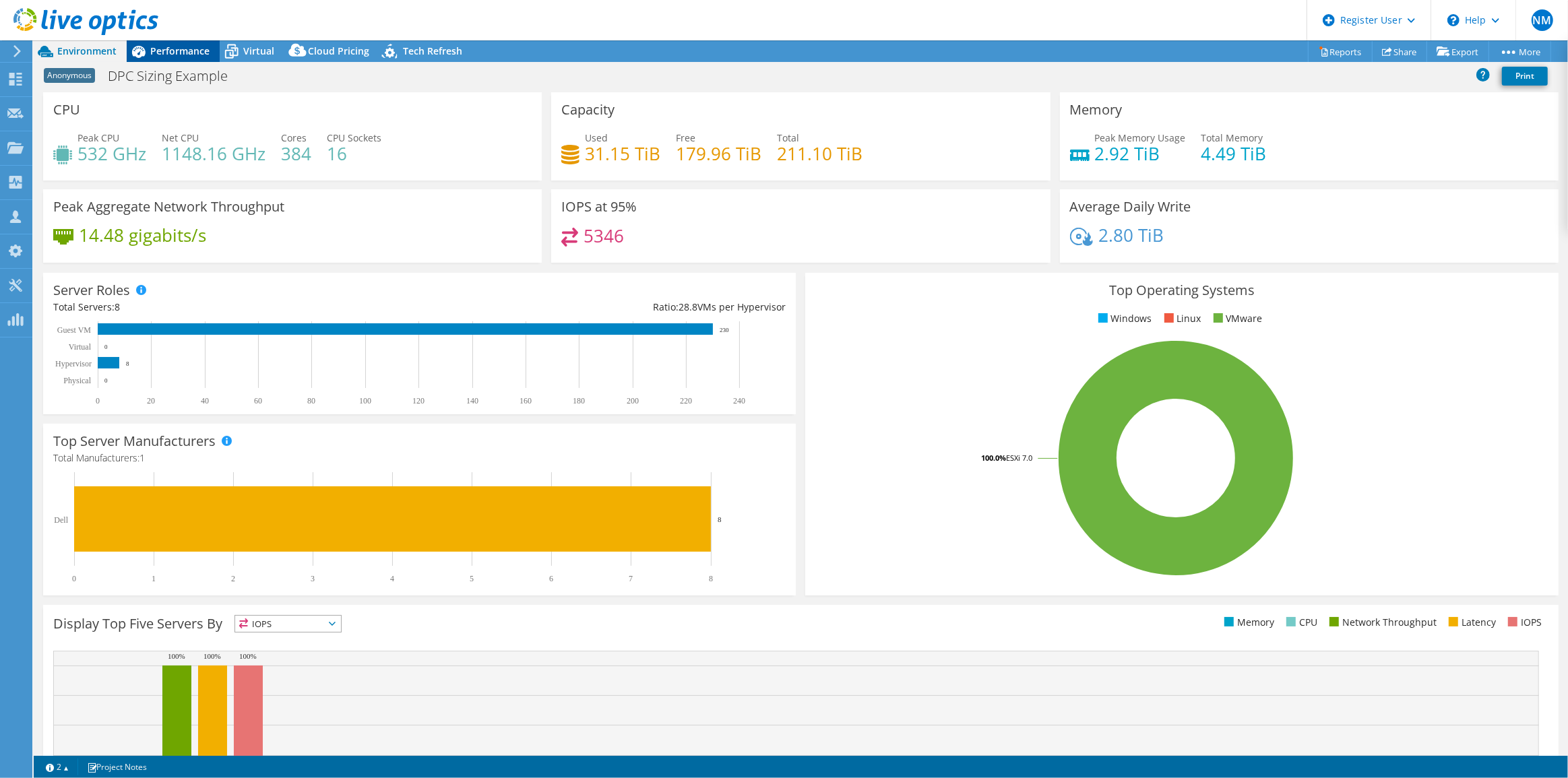
click at [199, 40] on div "Performance" at bounding box center [174, 50] width 93 height 21
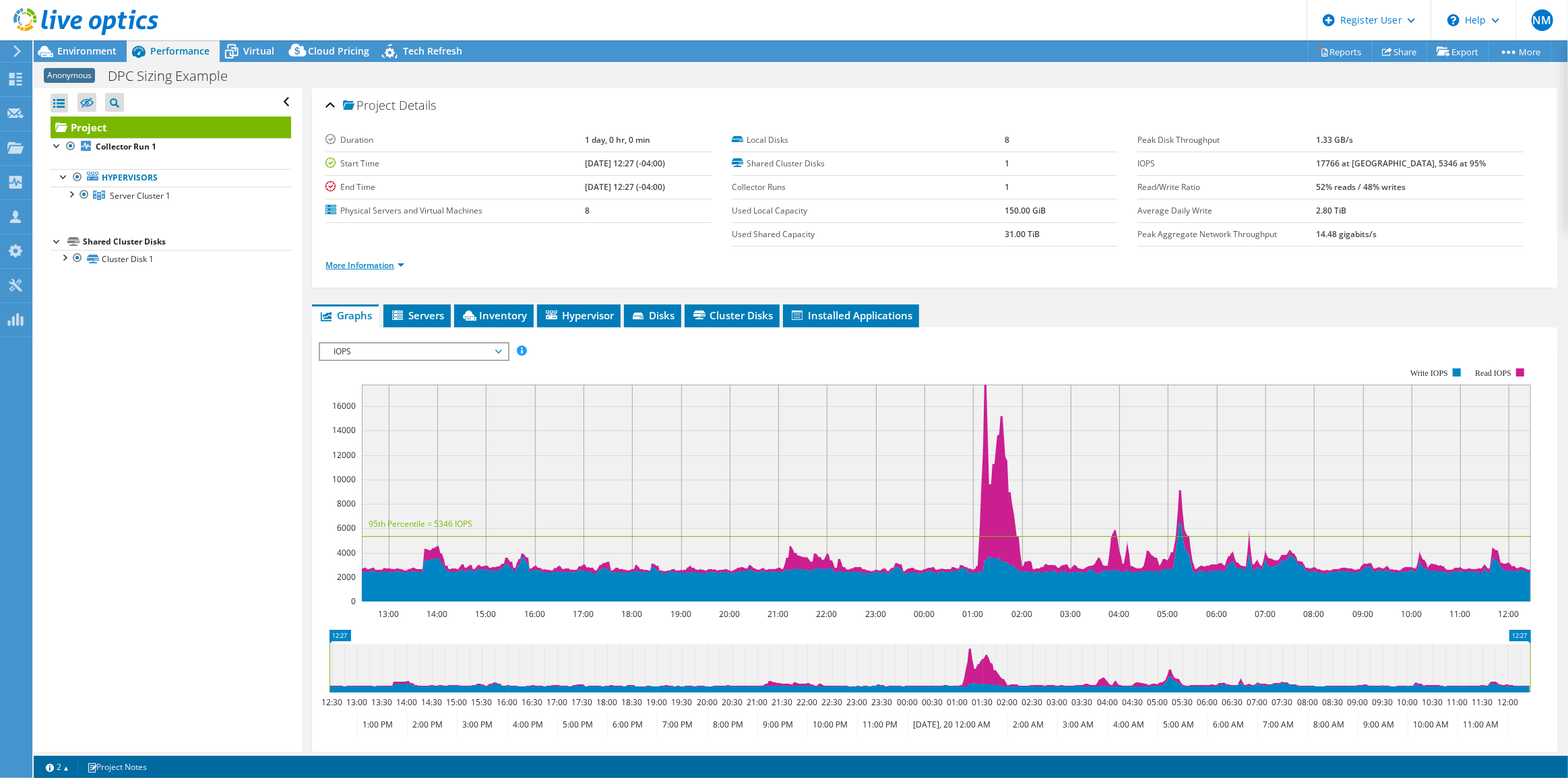
click at [374, 262] on link "More Information" at bounding box center [364, 265] width 78 height 11
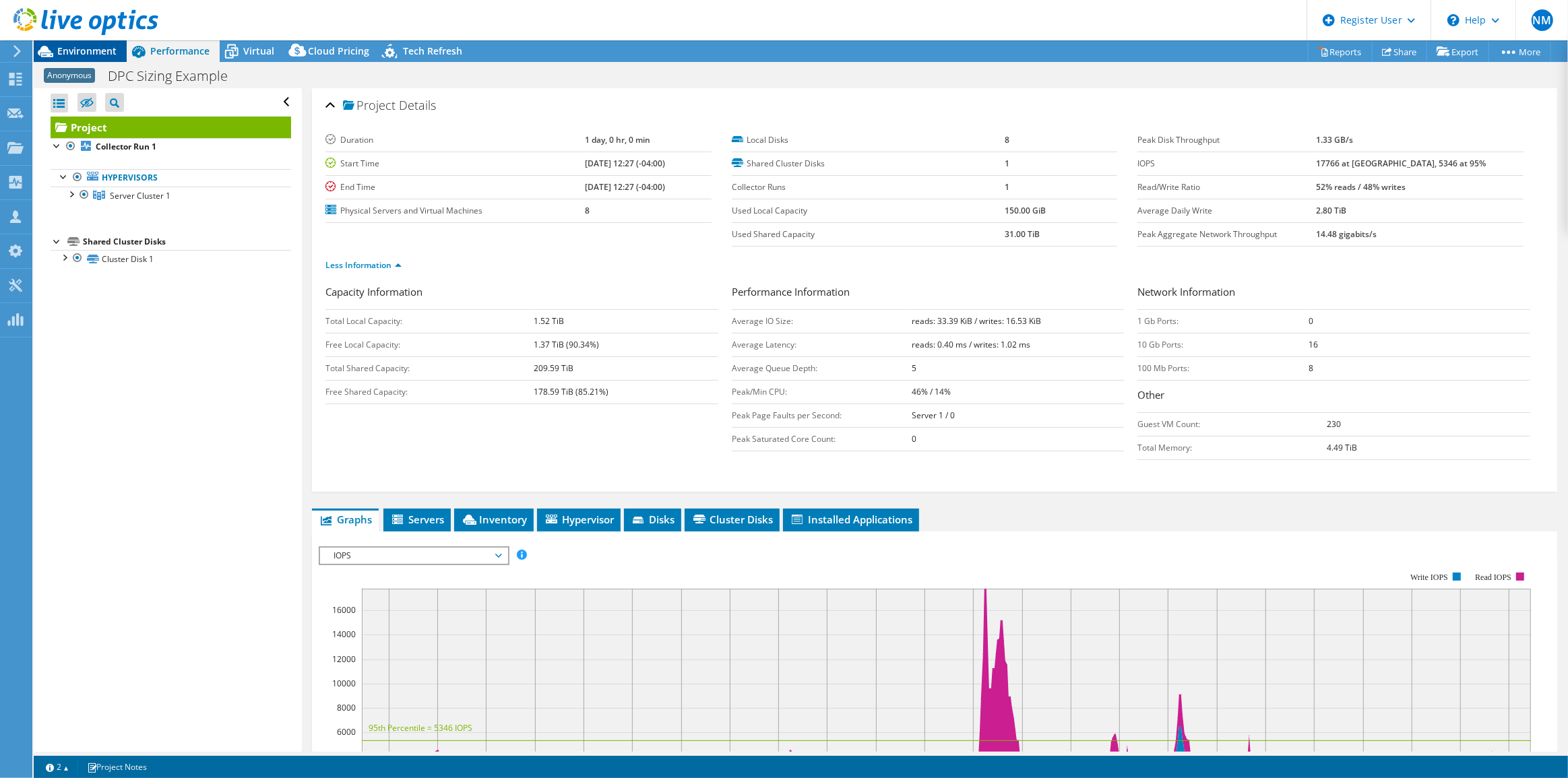
click at [116, 51] on div "Environment" at bounding box center [80, 50] width 93 height 21
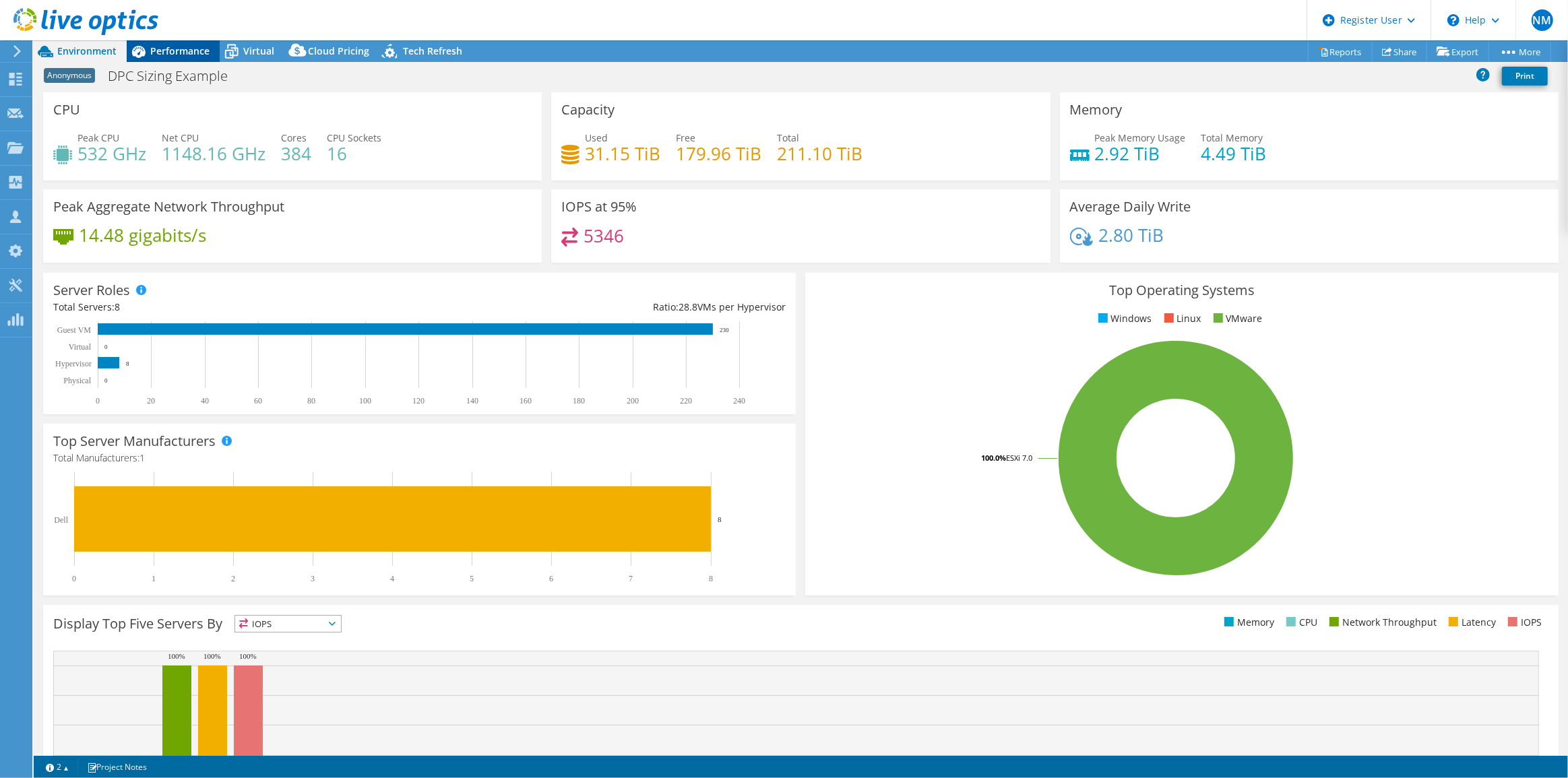
click at [168, 47] on span "Performance" at bounding box center [179, 51] width 59 height 13
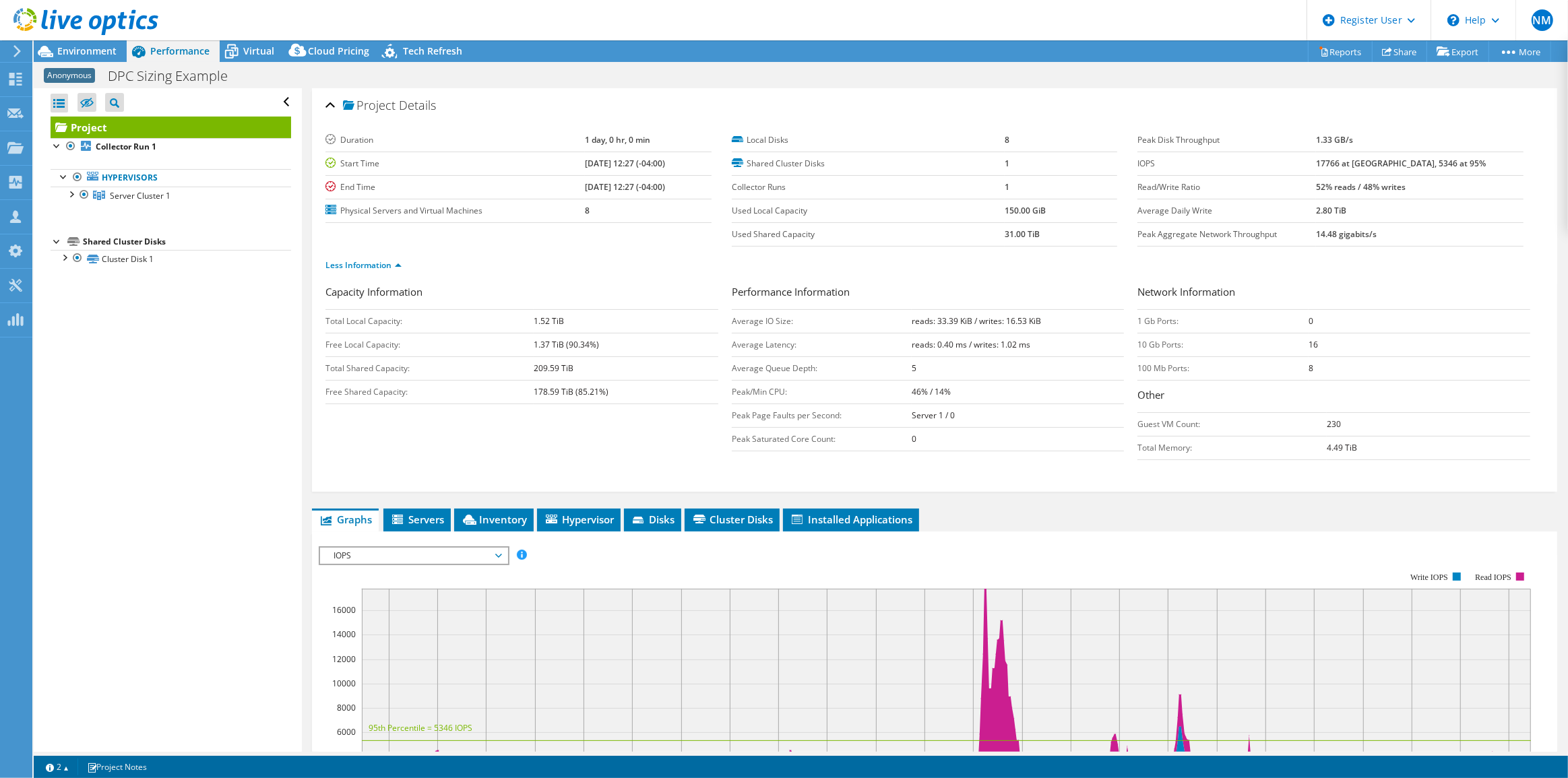
click at [99, 43] on div at bounding box center [78, 22] width 158 height 45
click at [103, 45] on span "Environment" at bounding box center [86, 51] width 59 height 13
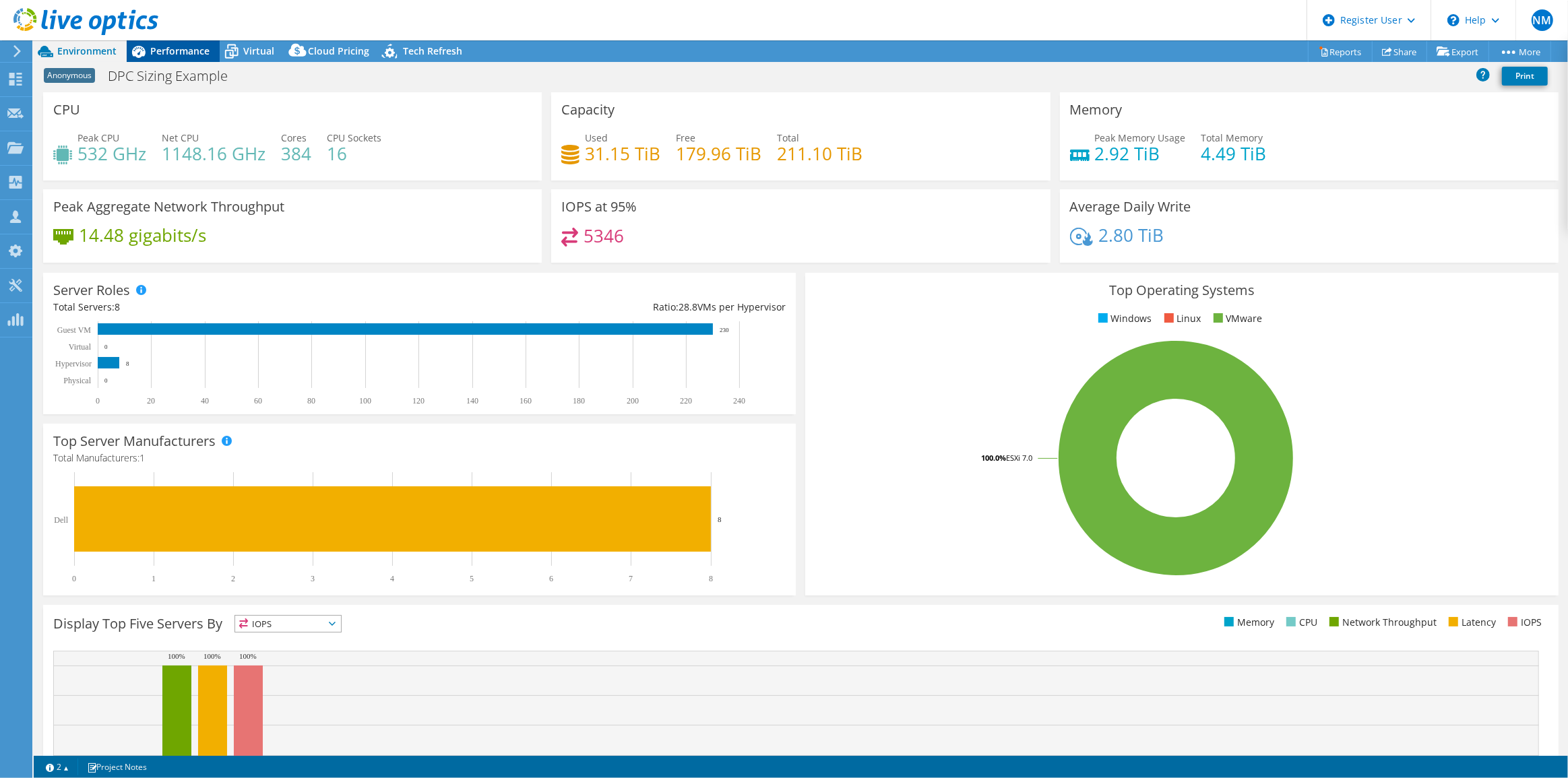
click at [161, 53] on span "Performance" at bounding box center [179, 51] width 59 height 13
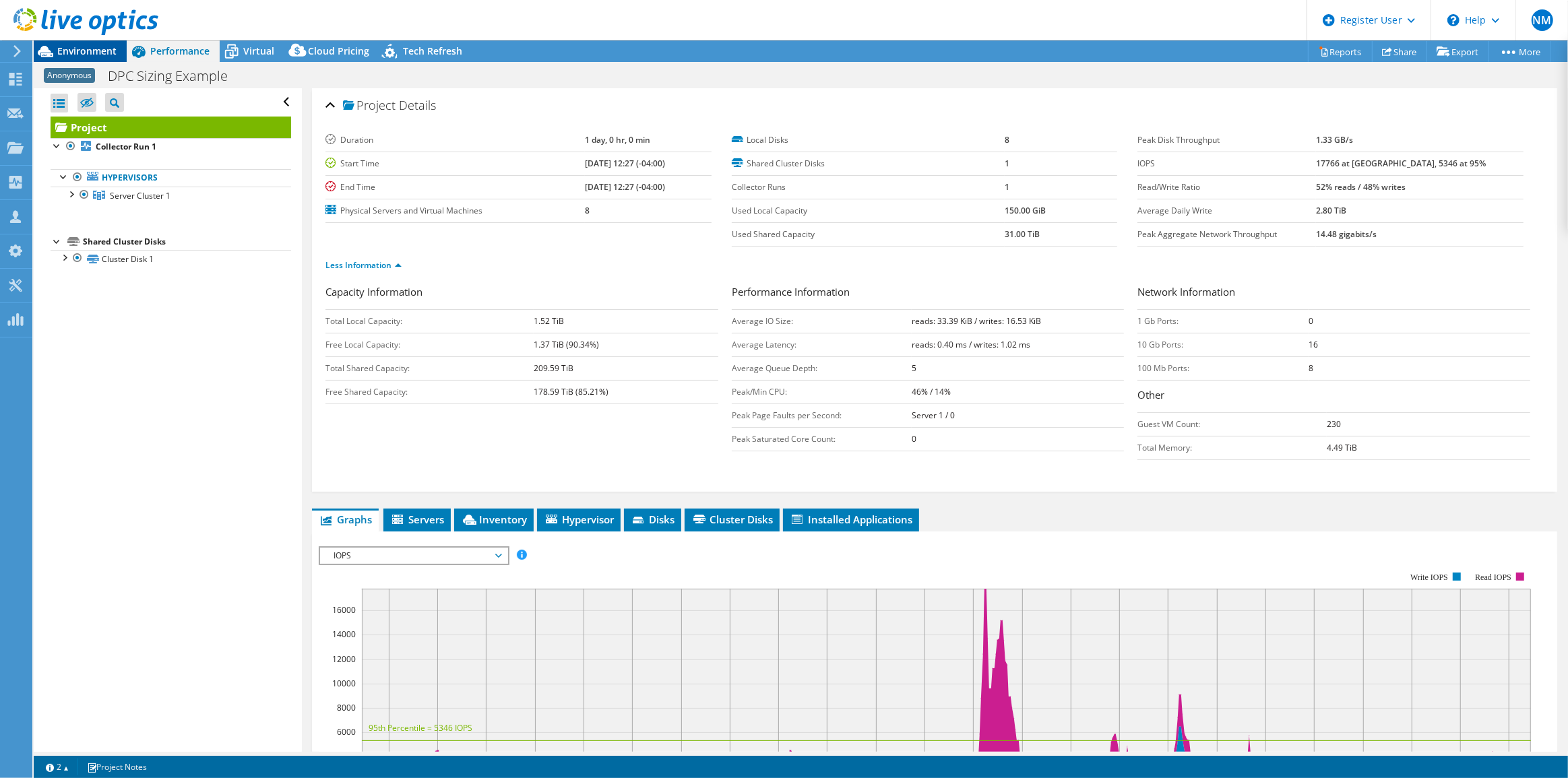
click at [103, 50] on span "Environment" at bounding box center [86, 51] width 59 height 13
